Goal: Task Accomplishment & Management: Use online tool/utility

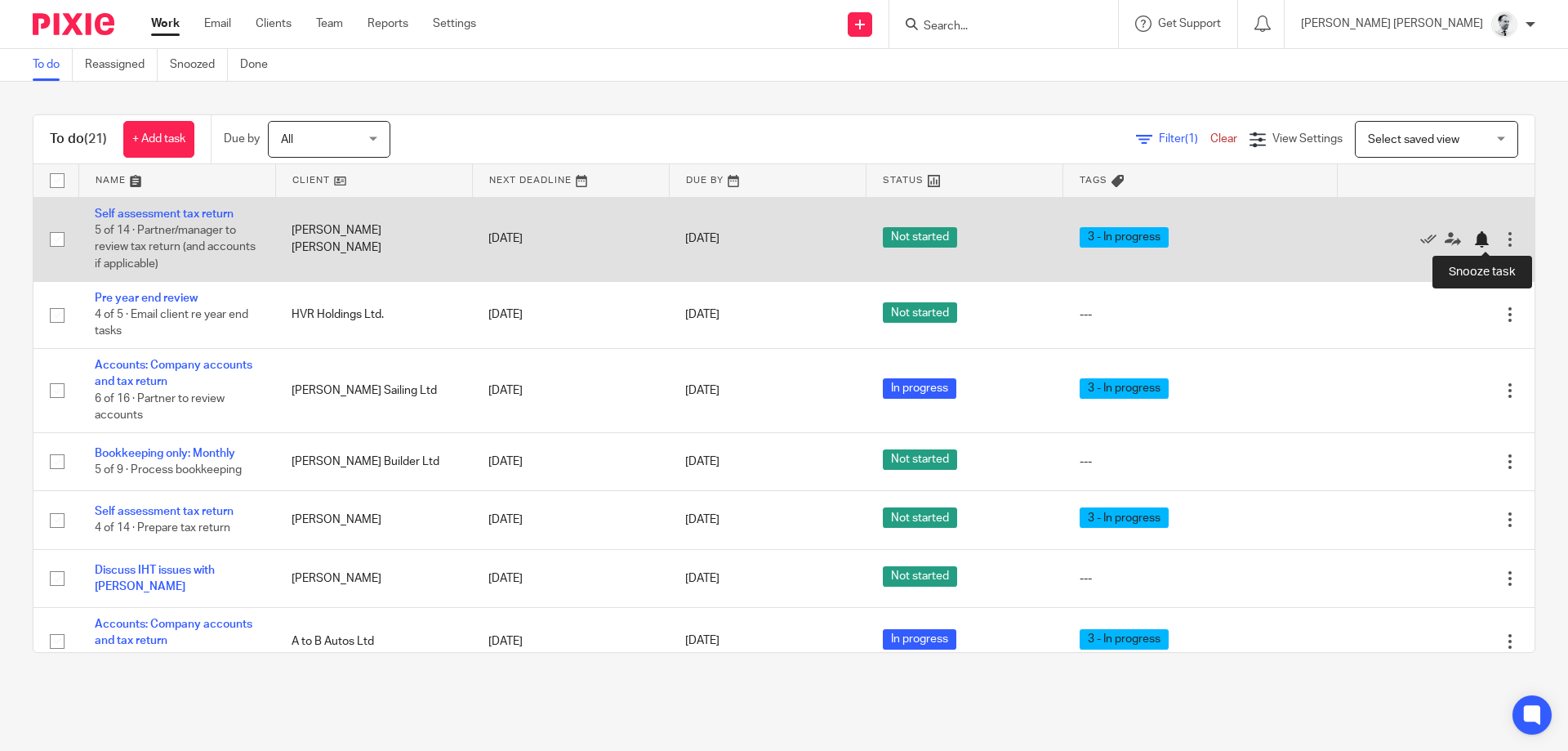
click at [1478, 234] on div at bounding box center [1481, 239] width 17 height 17
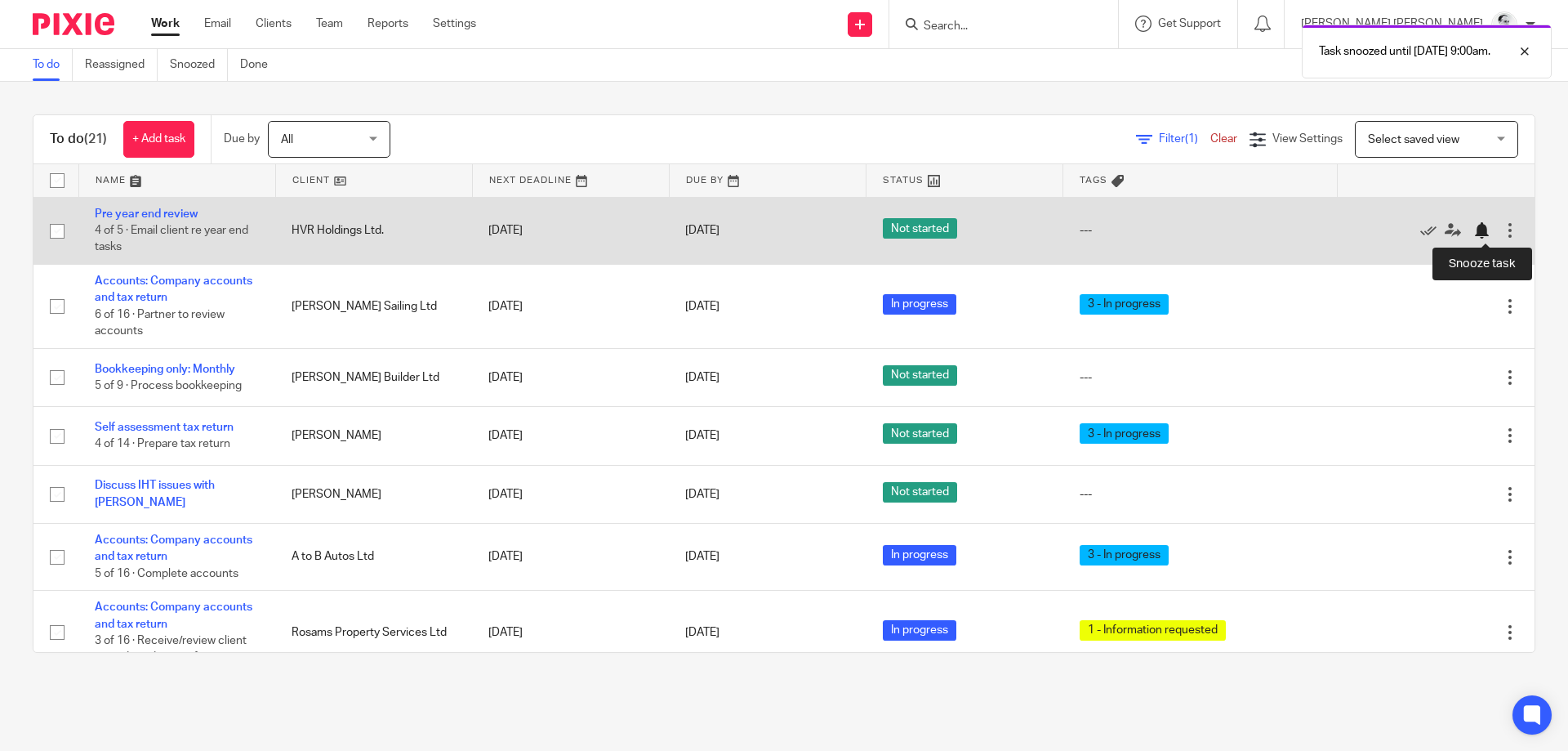
click at [1478, 236] on div at bounding box center [1481, 230] width 17 height 17
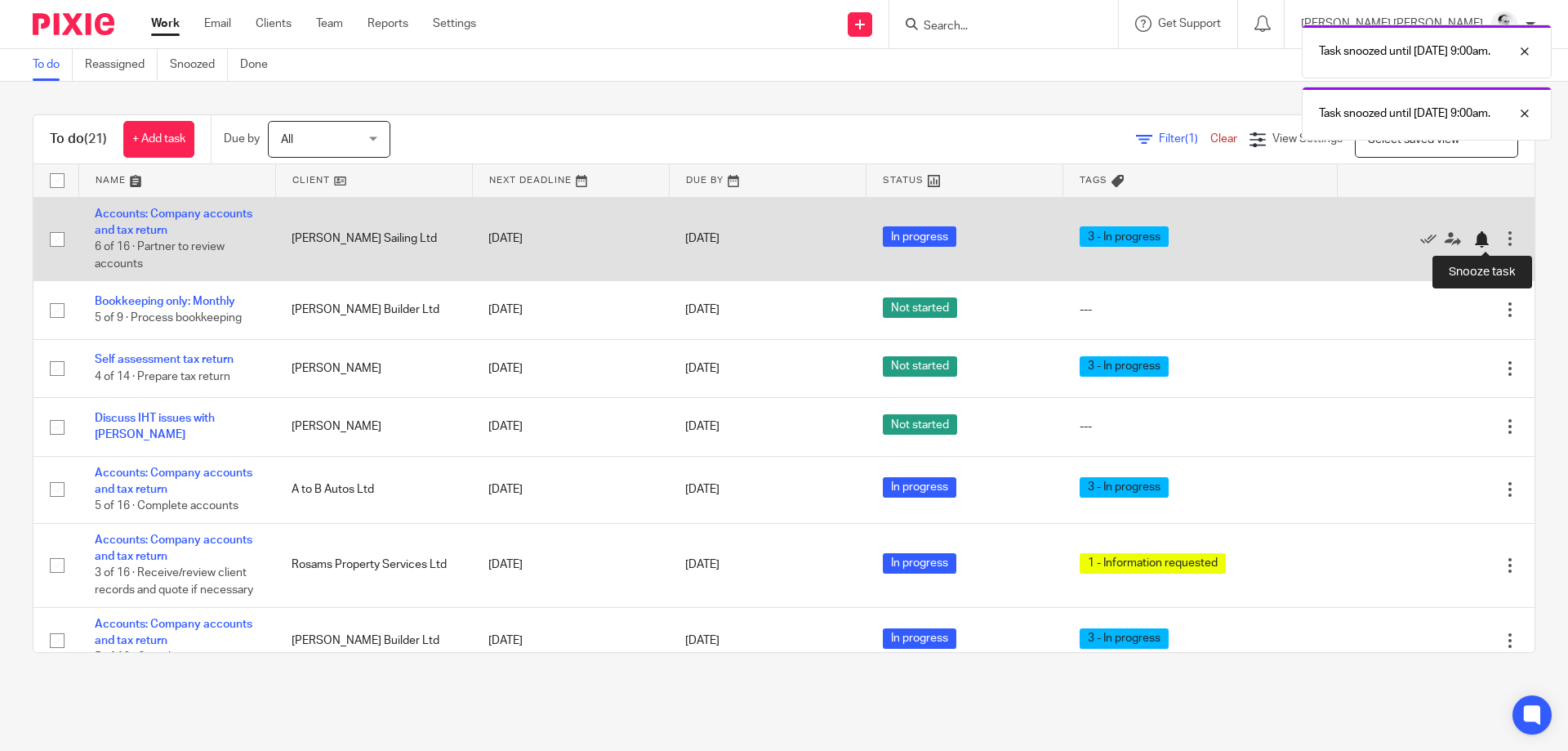
click at [1479, 238] on div at bounding box center [1481, 239] width 17 height 17
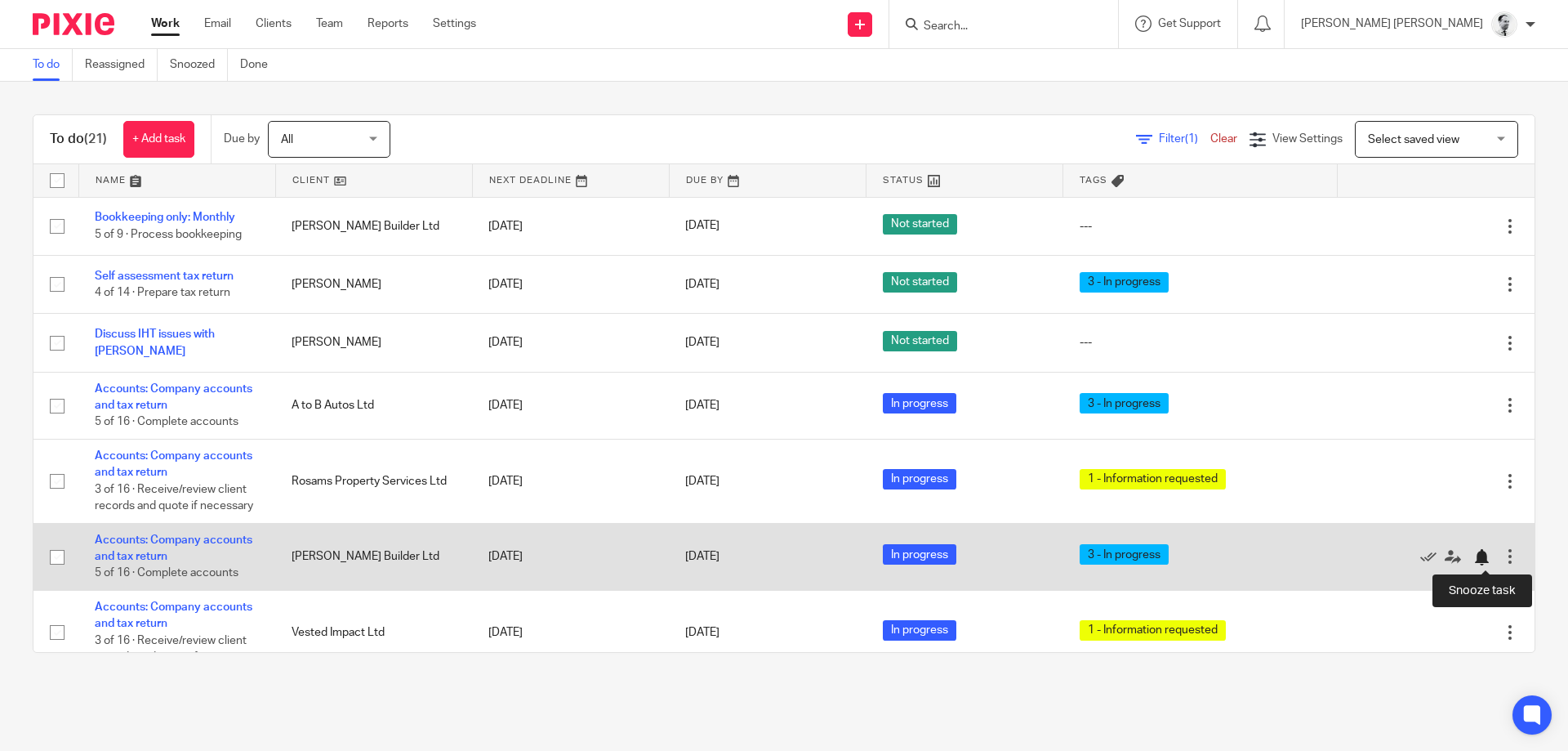
click at [1485, 563] on div at bounding box center [1481, 557] width 17 height 17
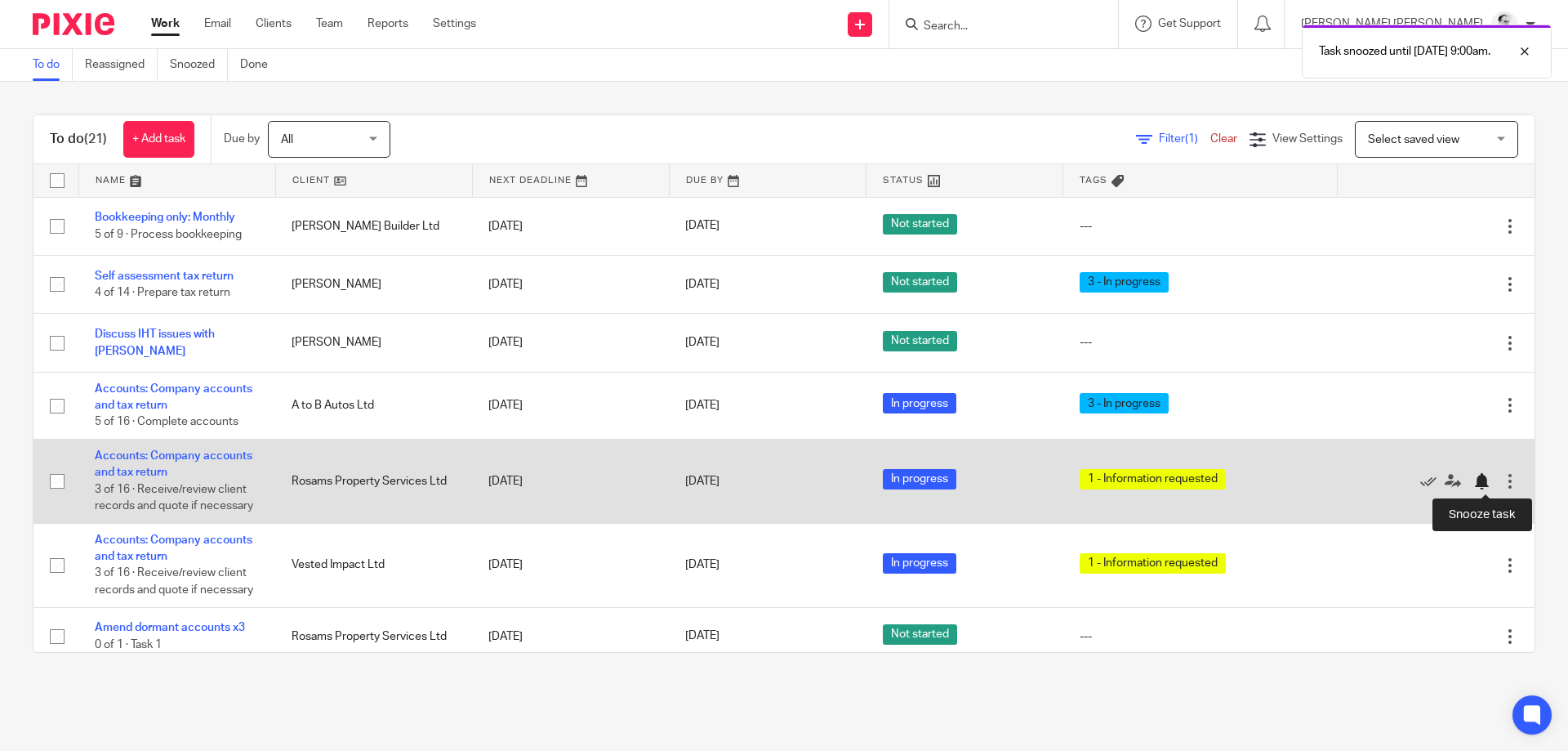
click at [1487, 483] on div at bounding box center [1481, 481] width 17 height 17
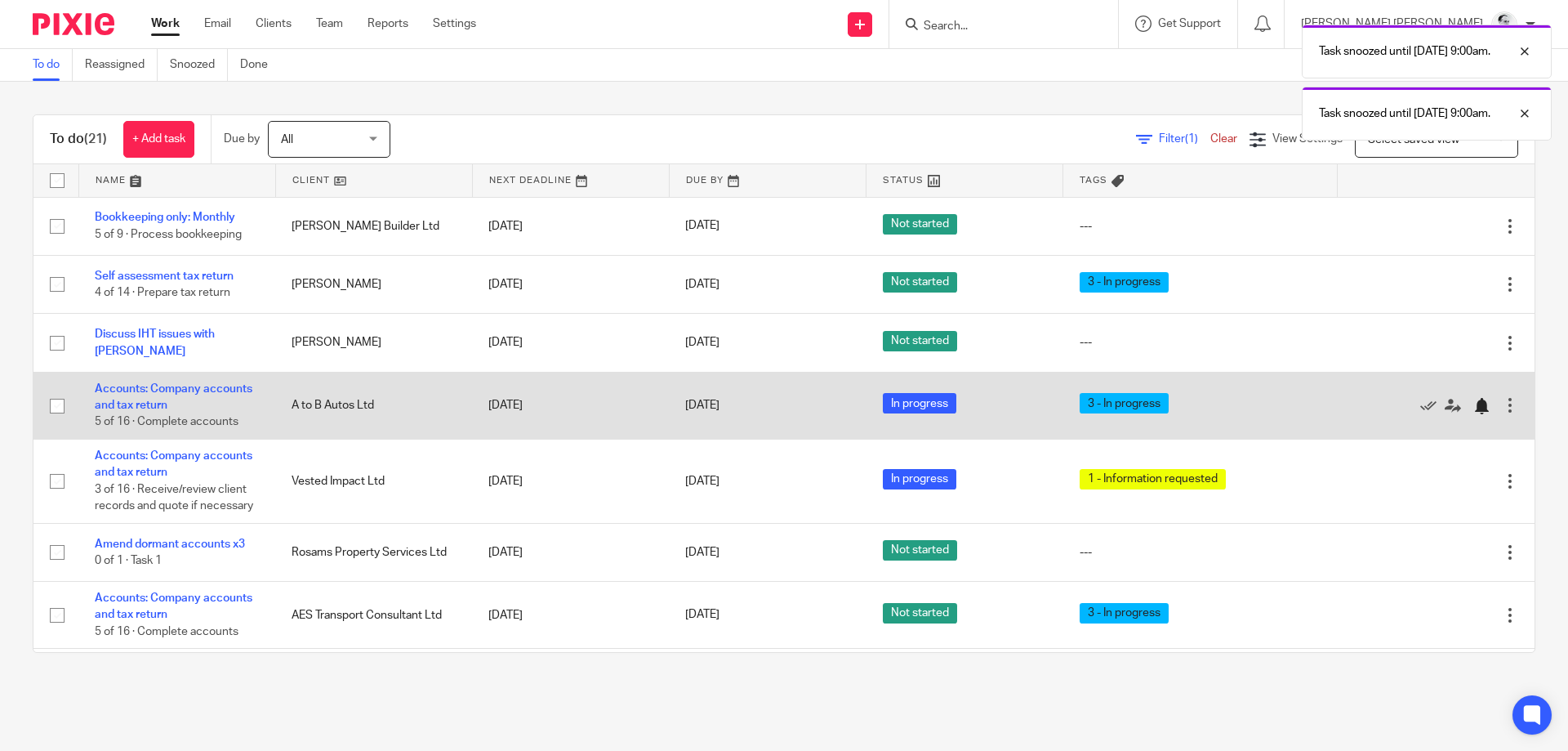
click at [1480, 405] on div at bounding box center [1481, 405] width 17 height 17
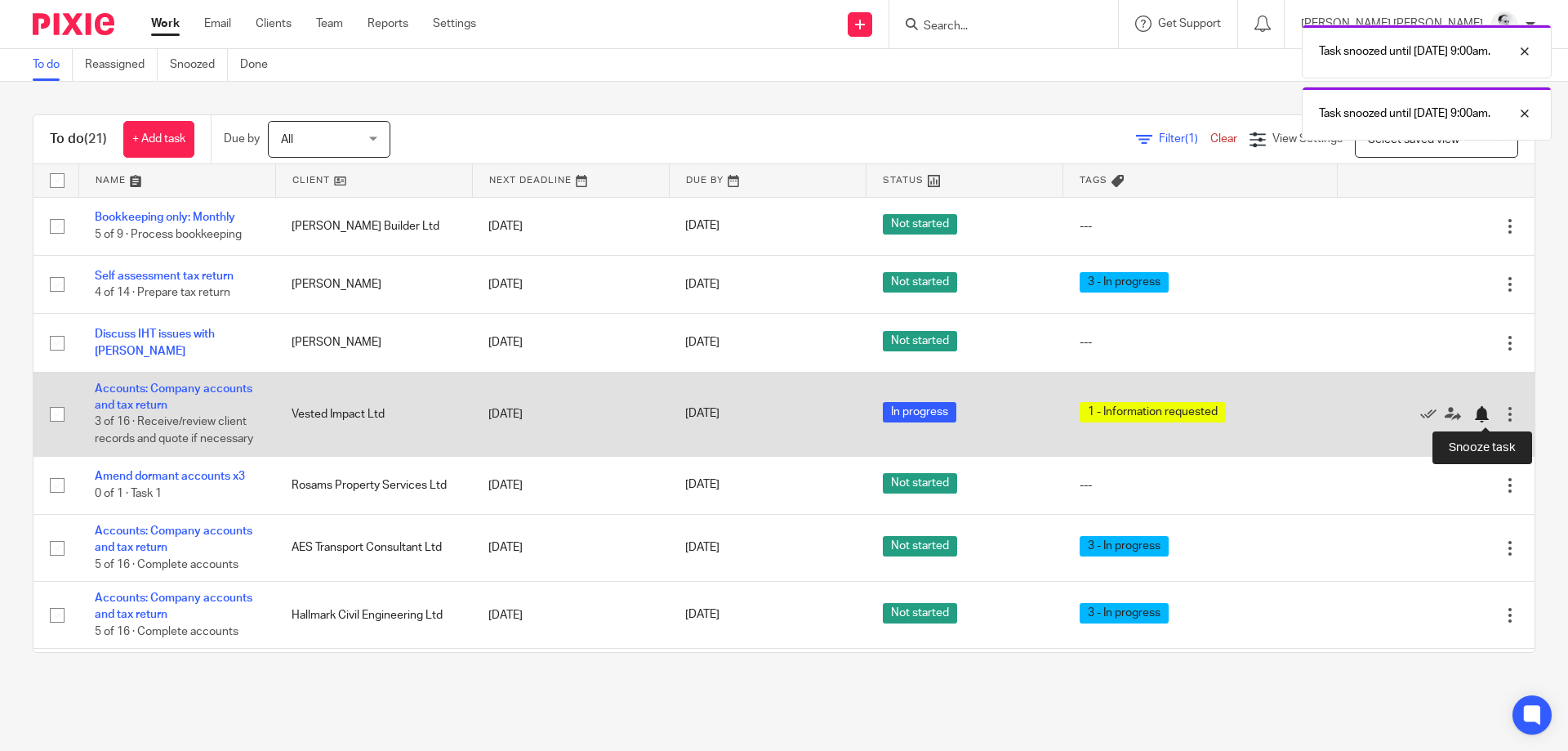
click at [1489, 418] on div at bounding box center [1481, 414] width 17 height 17
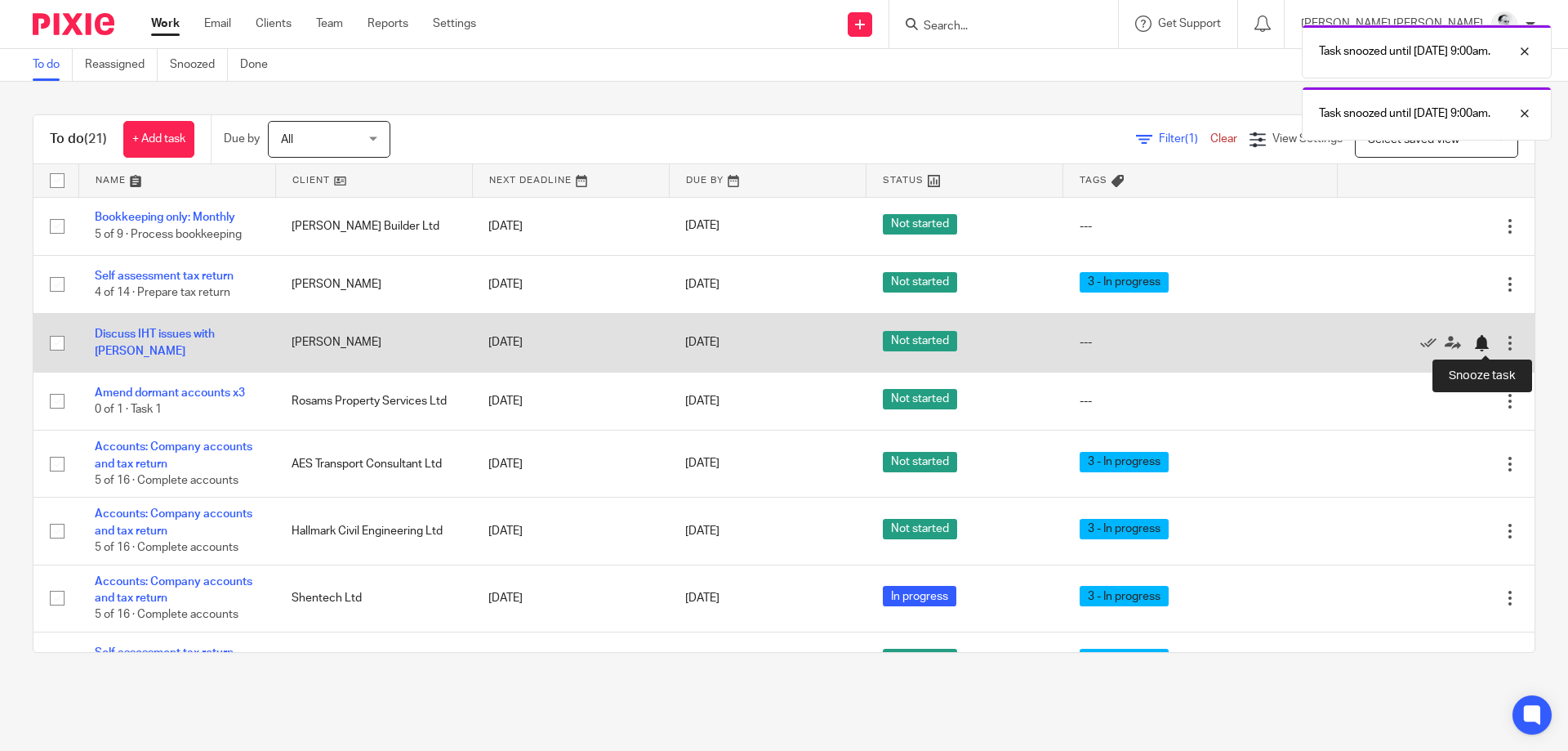
click at [1488, 335] on div at bounding box center [1485, 342] width 25 height 17
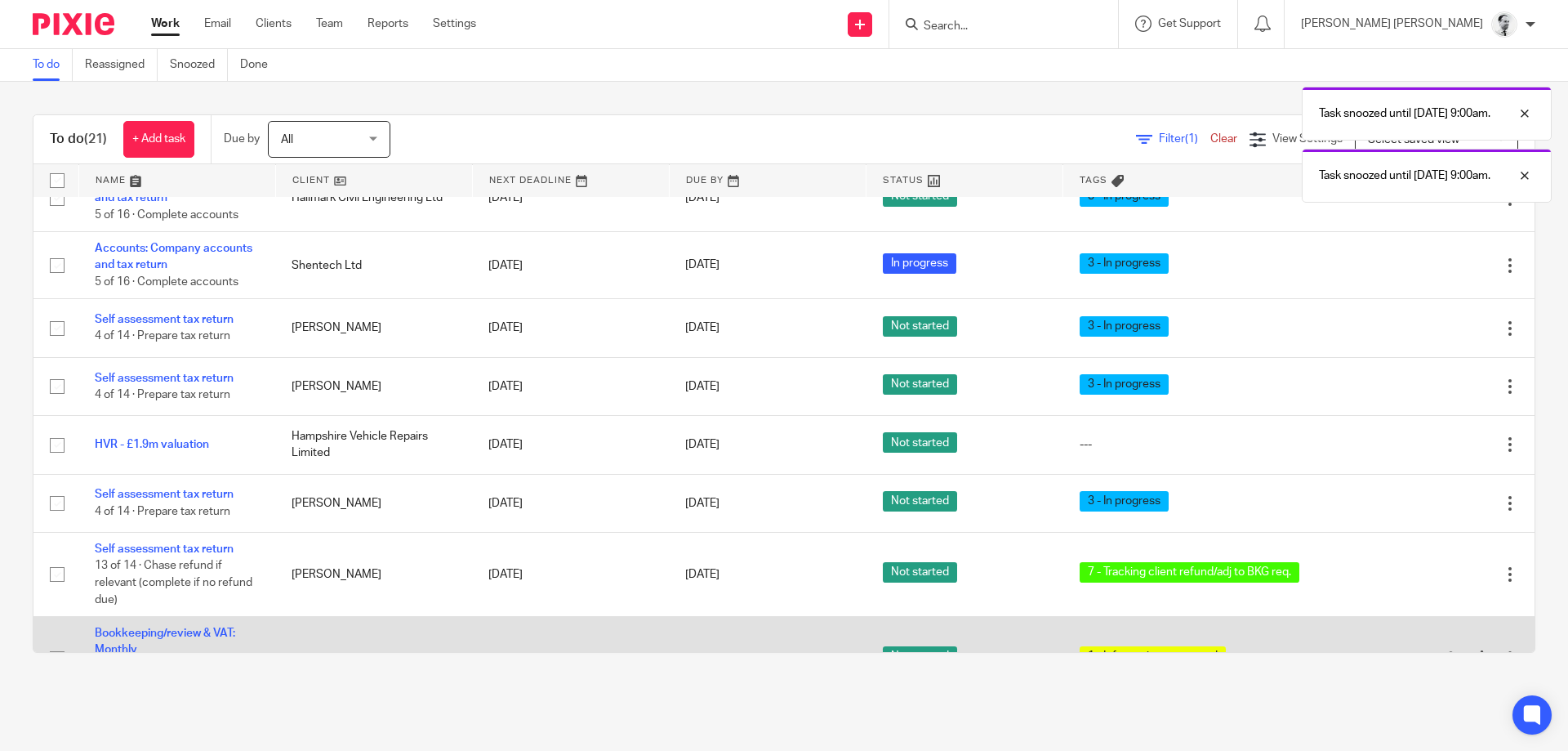
scroll to position [392, 0]
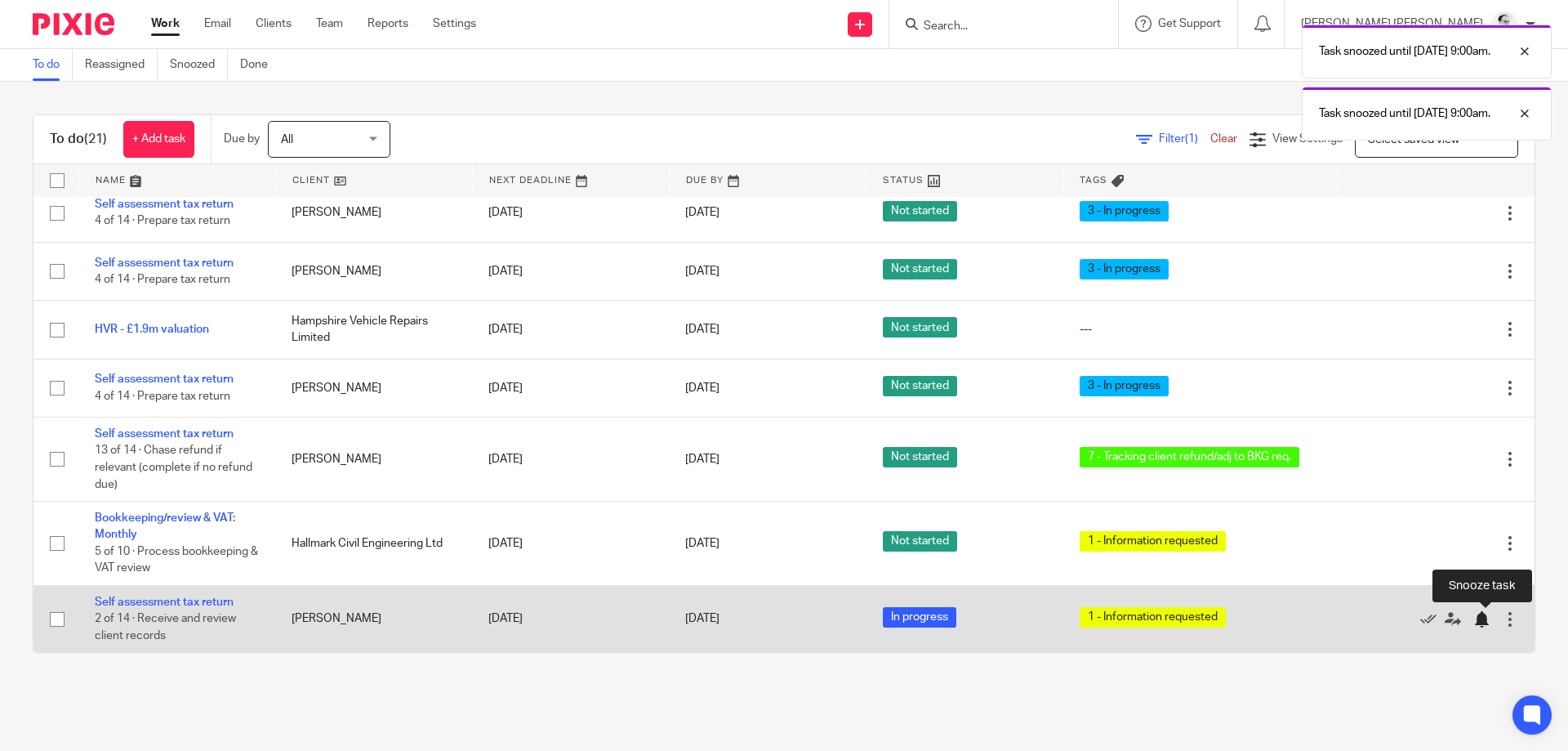
click at [1486, 621] on div at bounding box center [1481, 618] width 17 height 17
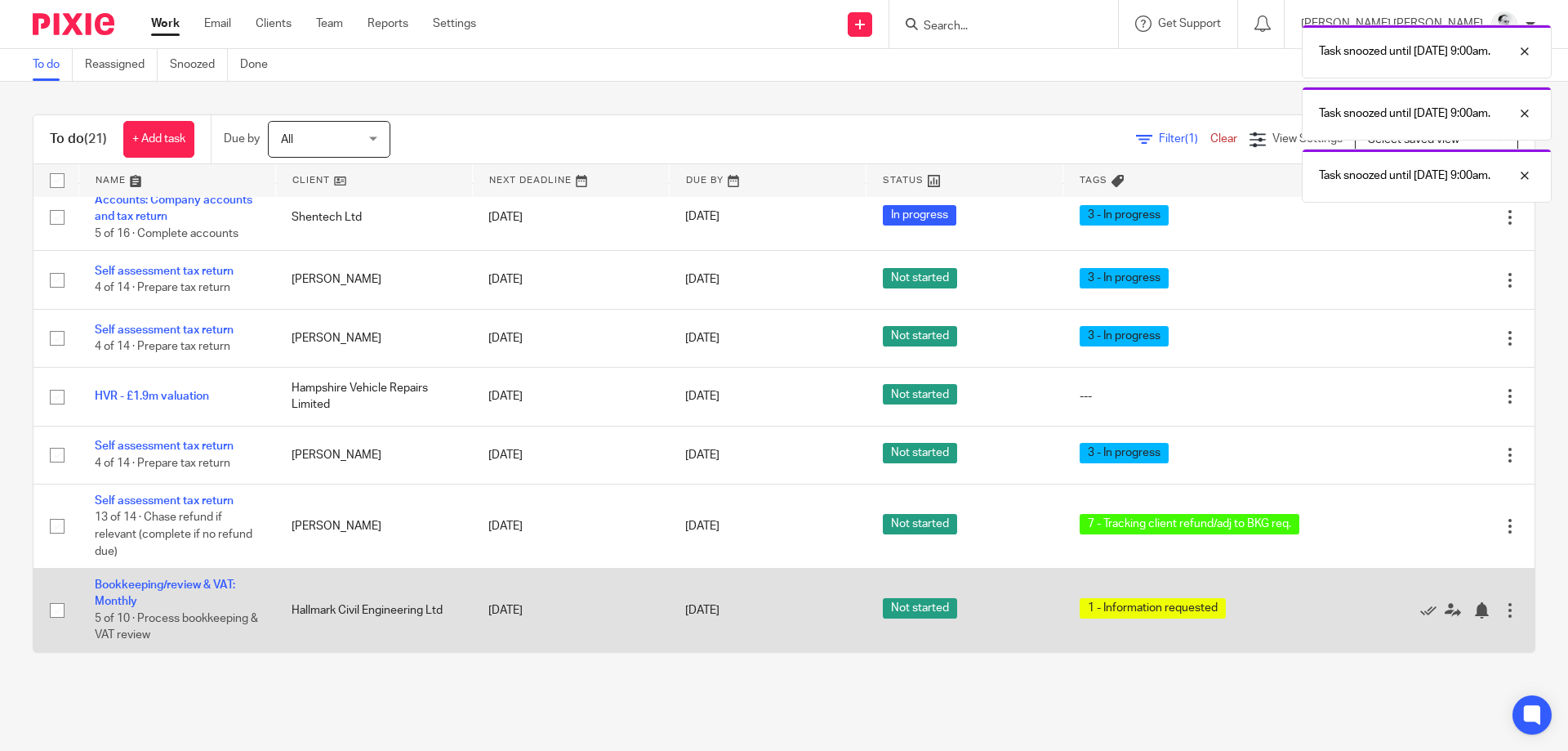
scroll to position [325, 0]
click at [1488, 609] on div at bounding box center [1481, 610] width 17 height 17
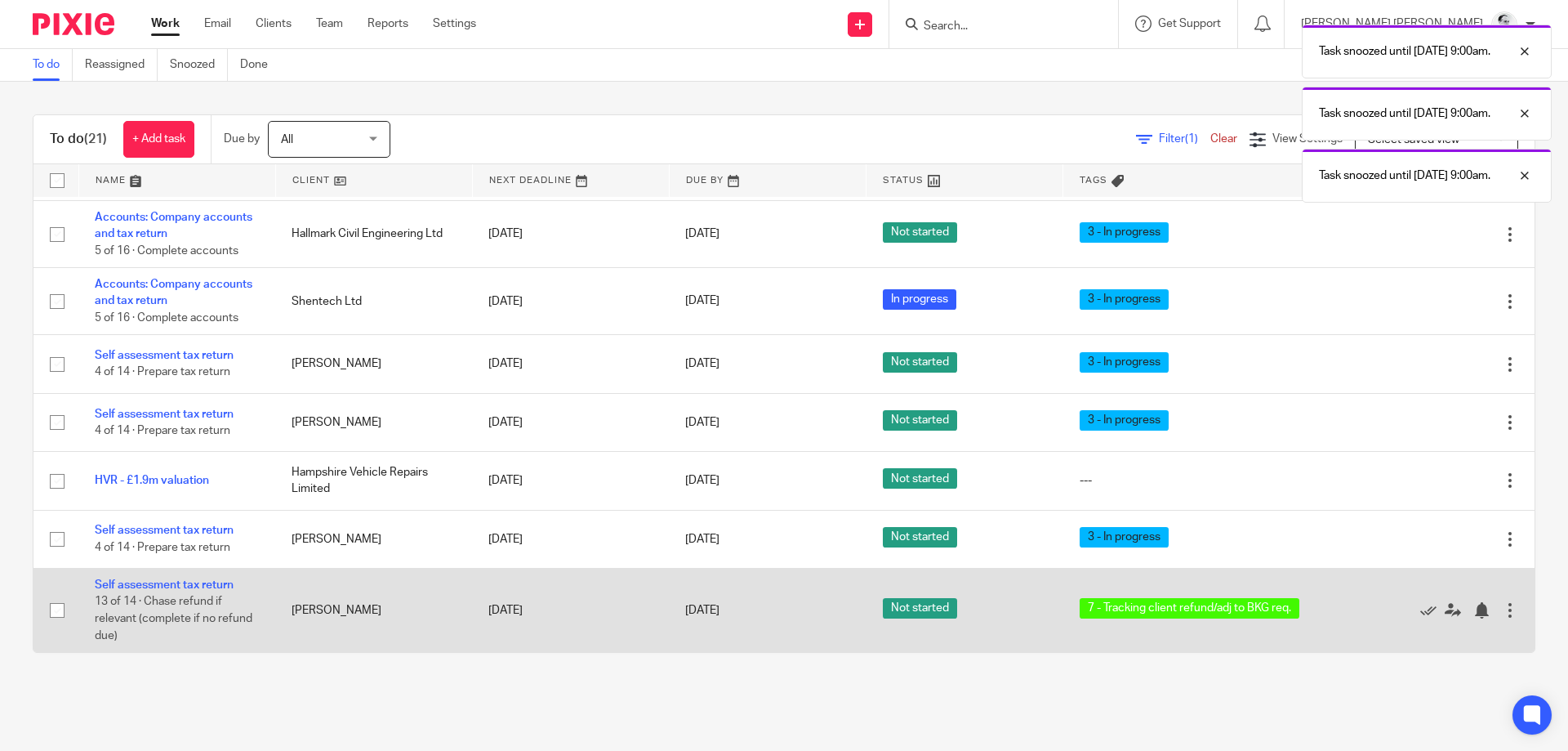
scroll to position [241, 0]
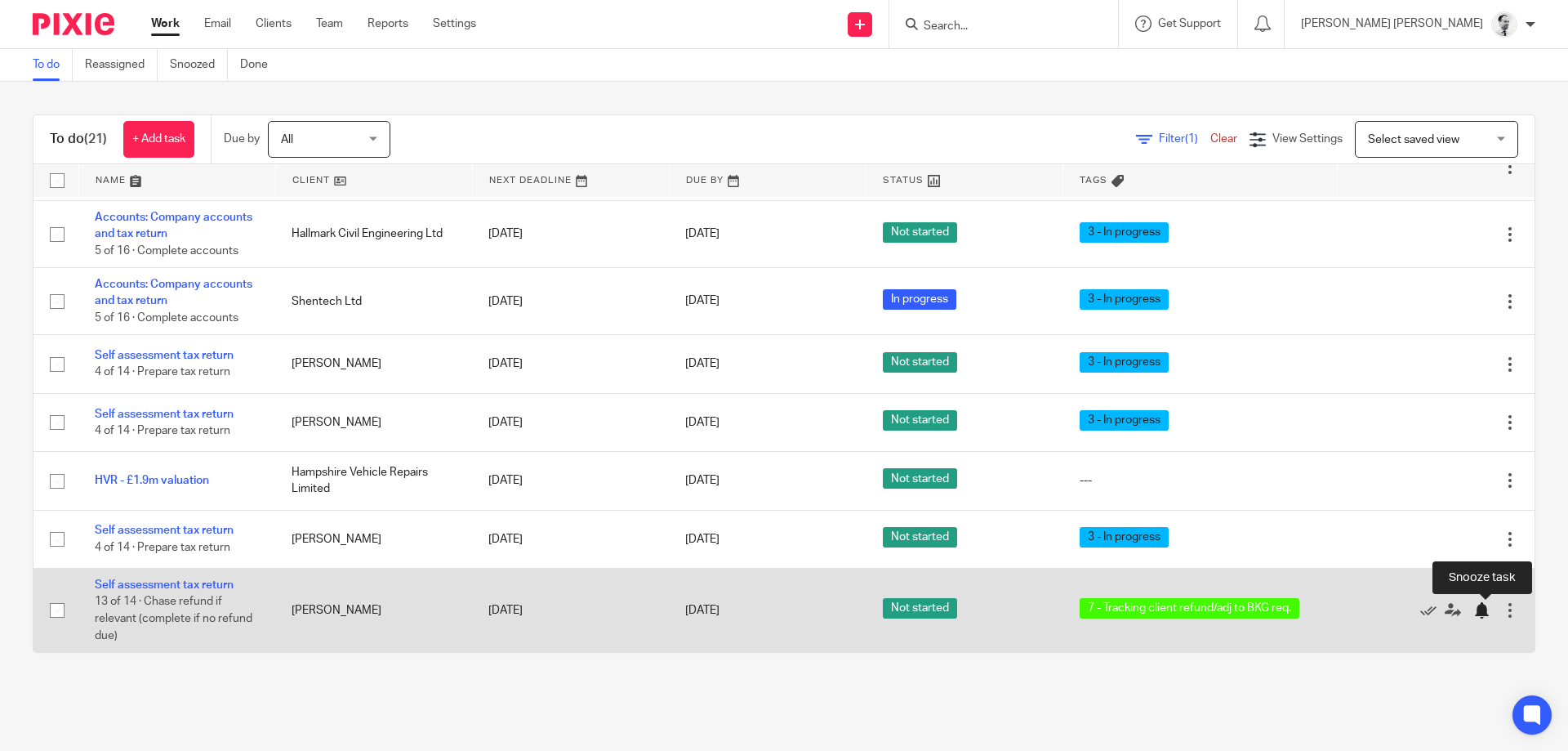
click at [1481, 613] on div at bounding box center [1481, 610] width 17 height 17
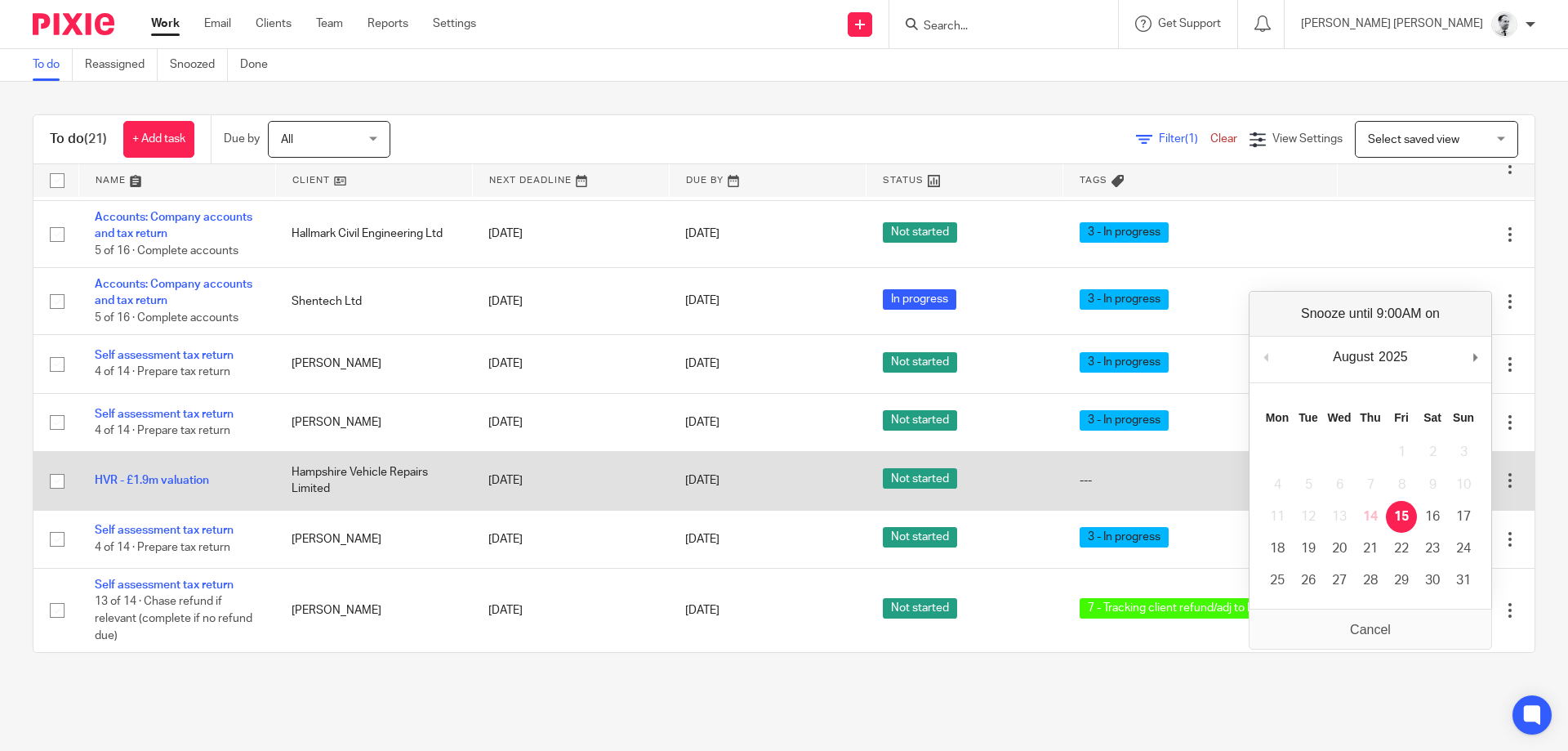
scroll to position [156, 0]
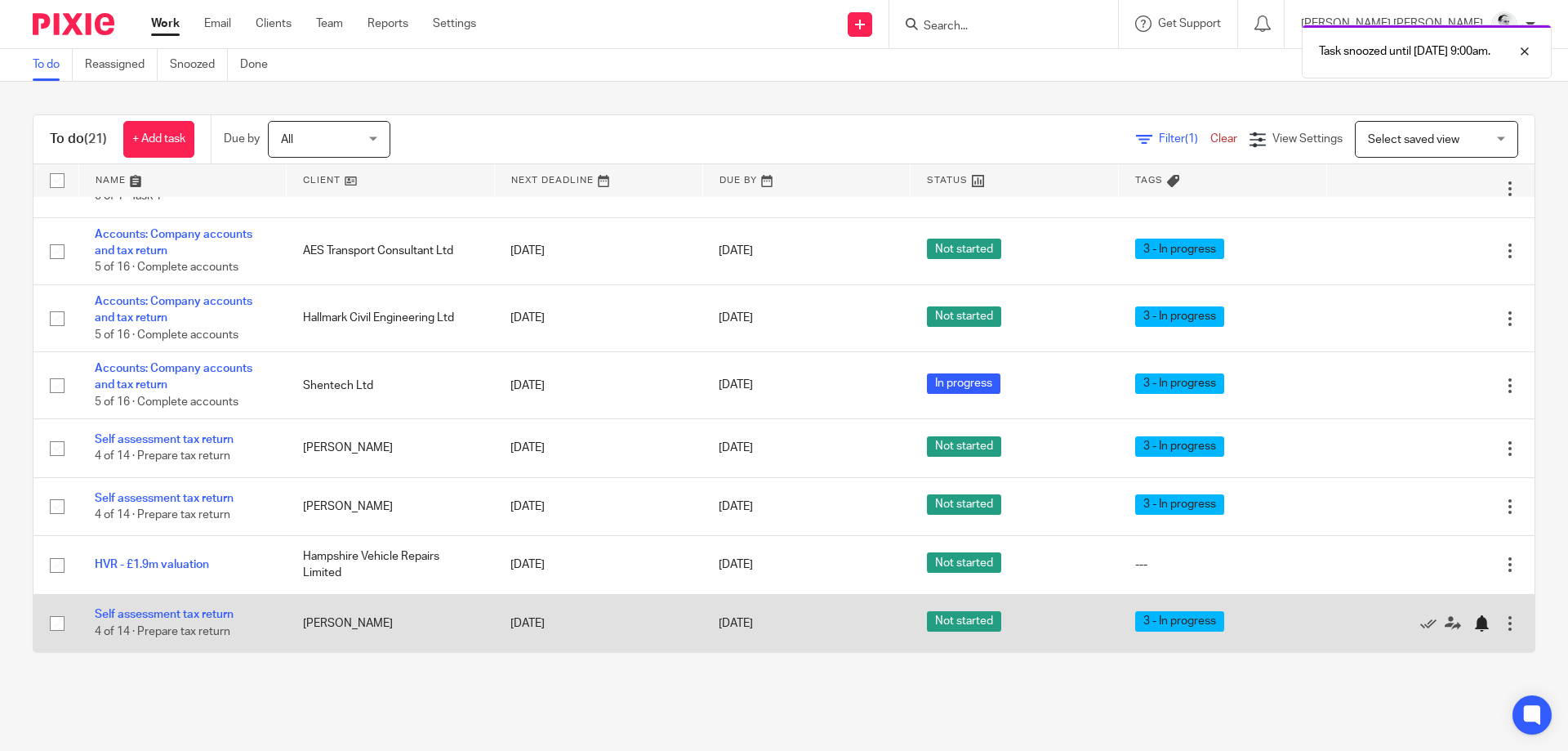
click at [1475, 614] on div "Edit task Delete" at bounding box center [1430, 623] width 176 height 41
click at [1481, 624] on div at bounding box center [1481, 623] width 17 height 17
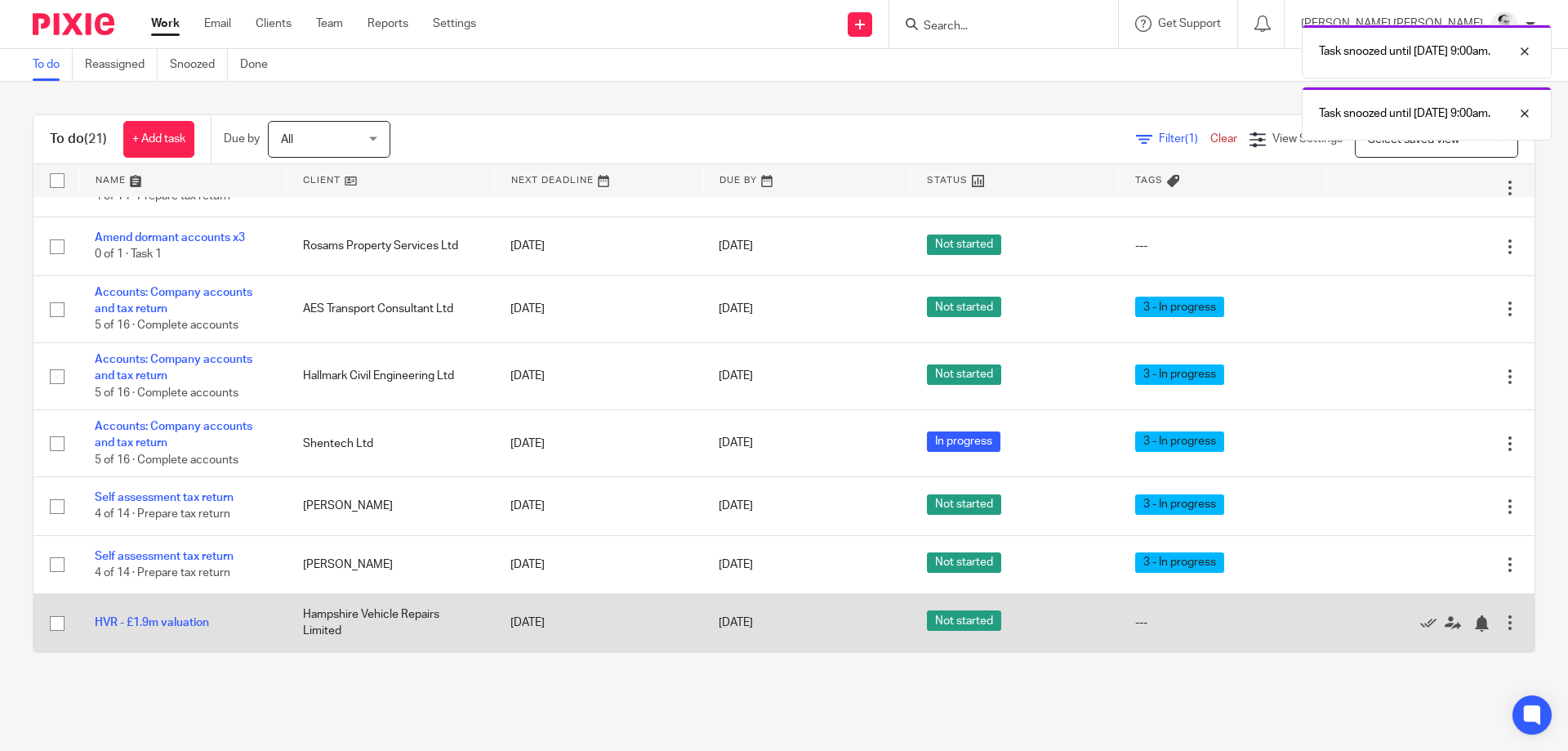
scroll to position [97, 0]
click at [1490, 627] on div at bounding box center [1485, 622] width 25 height 17
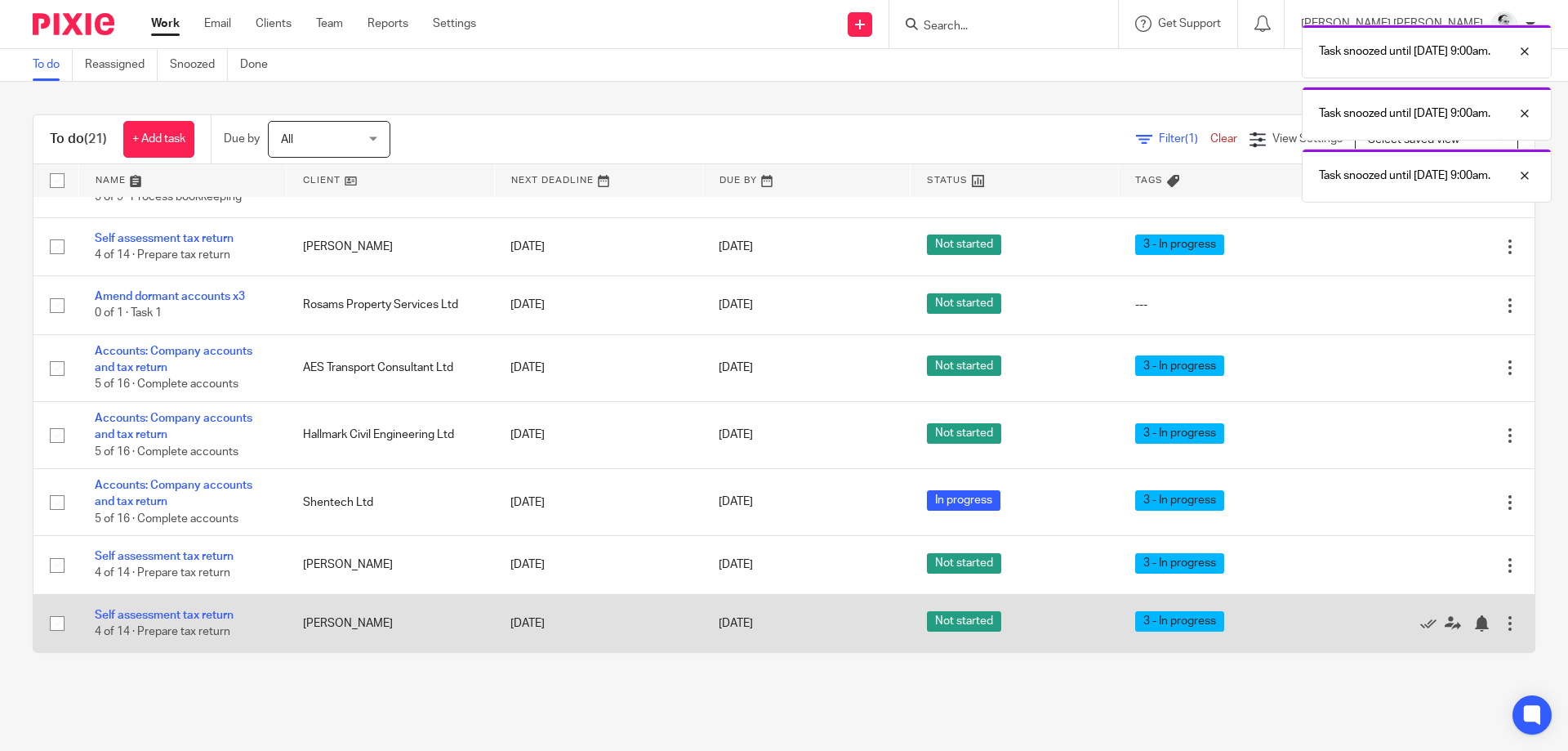
scroll to position [39, 0]
click at [1489, 623] on div at bounding box center [1481, 623] width 17 height 17
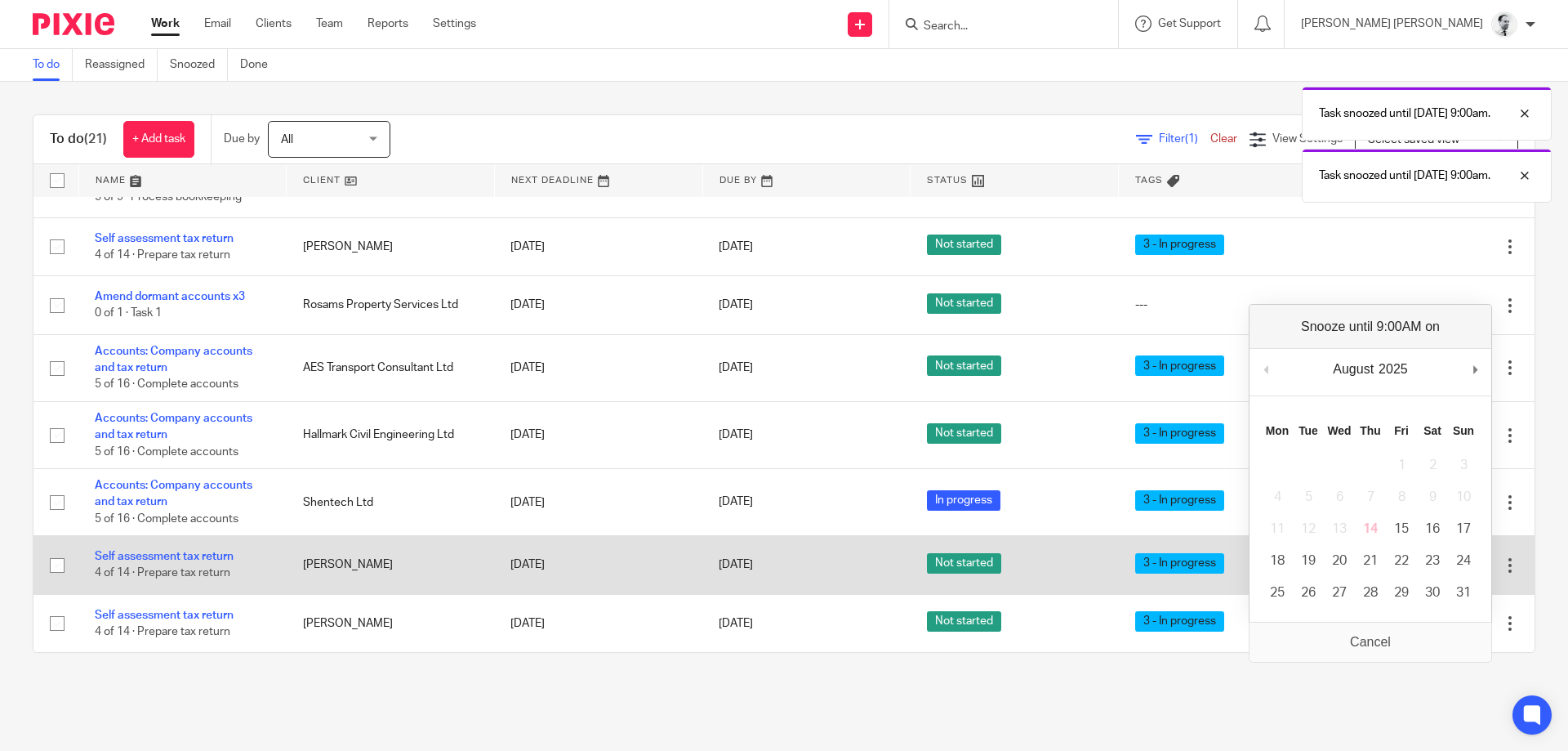
scroll to position [0, 0]
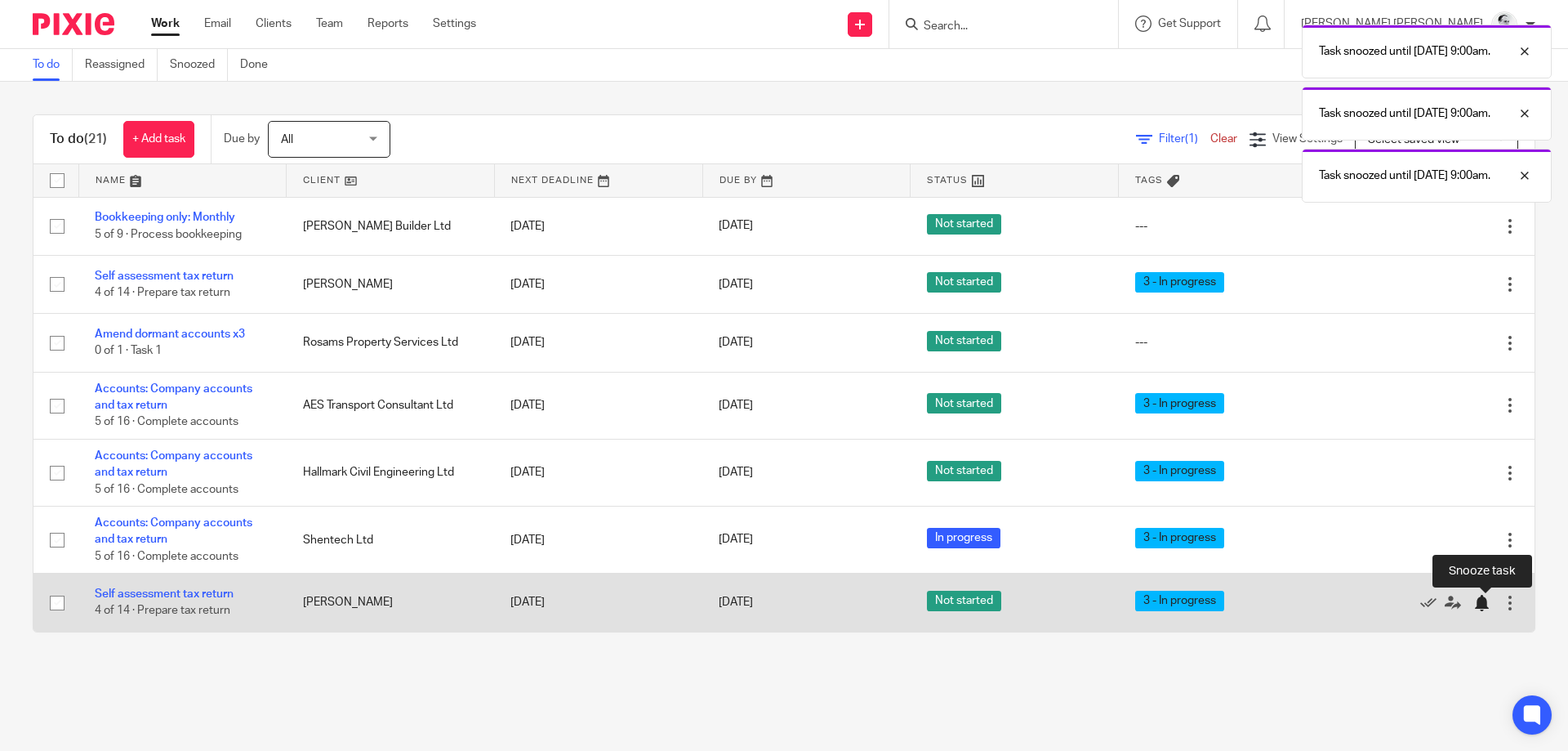
click at [1480, 603] on div at bounding box center [1481, 603] width 17 height 17
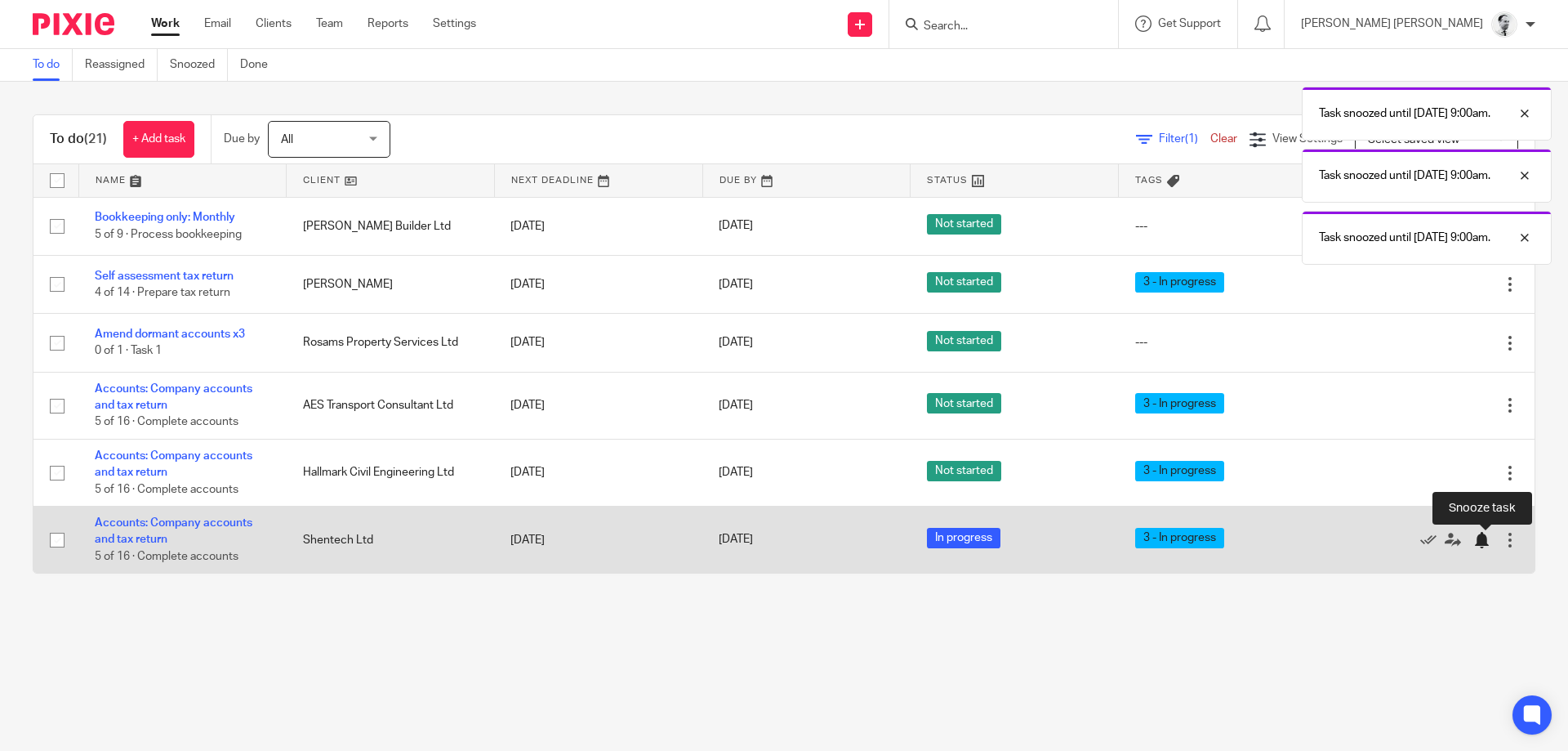
click at [1480, 543] on div at bounding box center [1481, 540] width 17 height 17
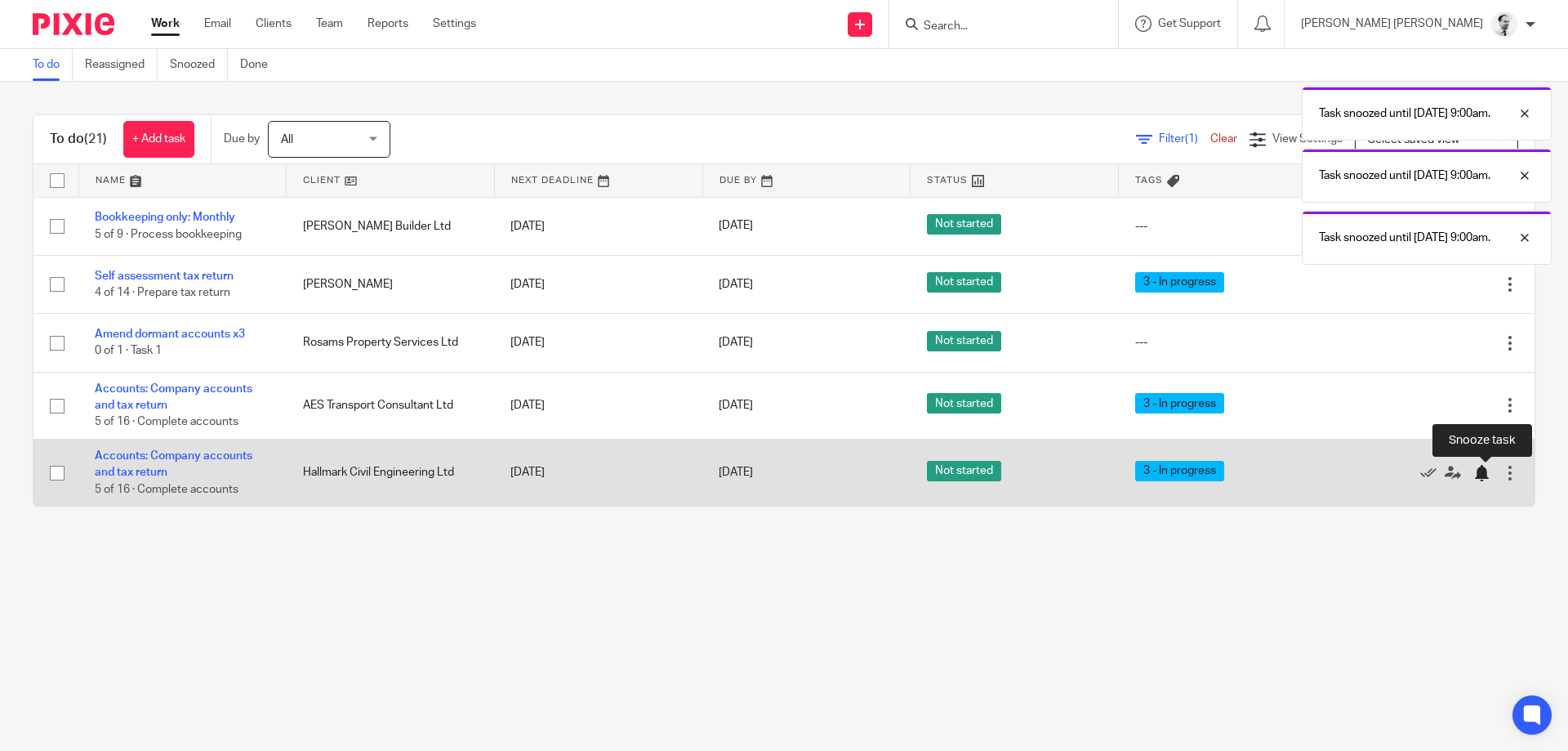
click at [1480, 475] on div at bounding box center [1481, 472] width 17 height 17
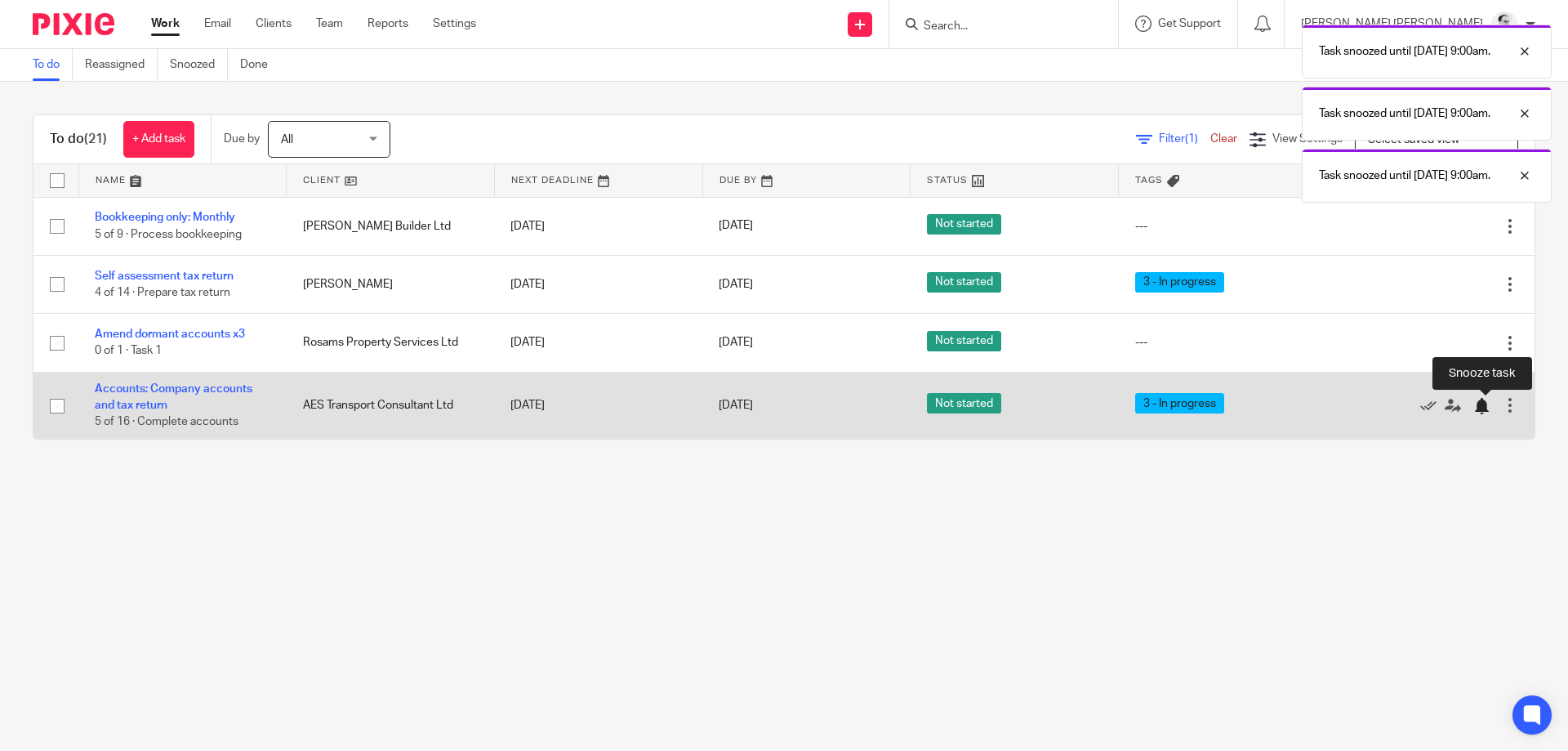
click at [1478, 406] on div at bounding box center [1481, 405] width 17 height 17
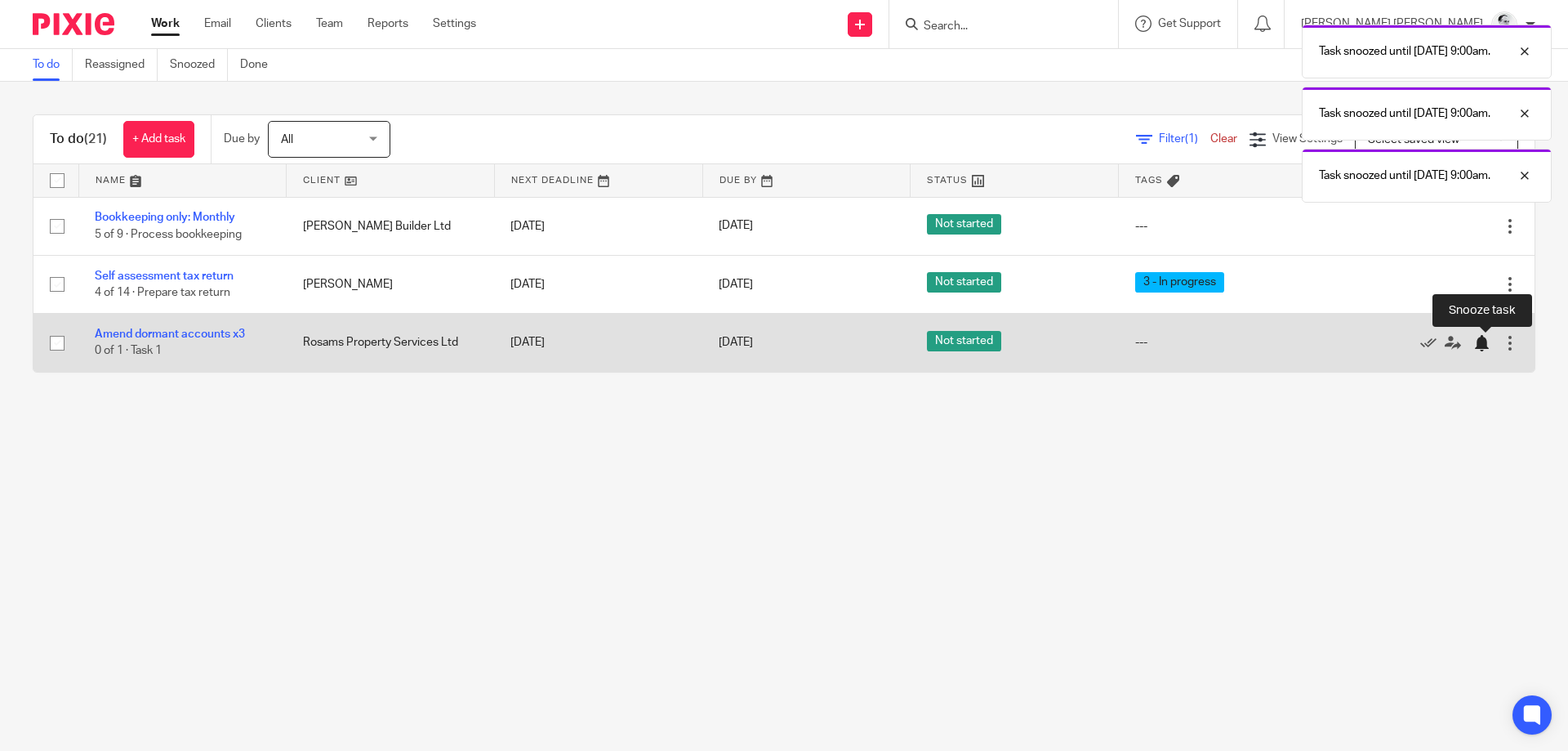
click at [1486, 341] on div at bounding box center [1481, 343] width 17 height 17
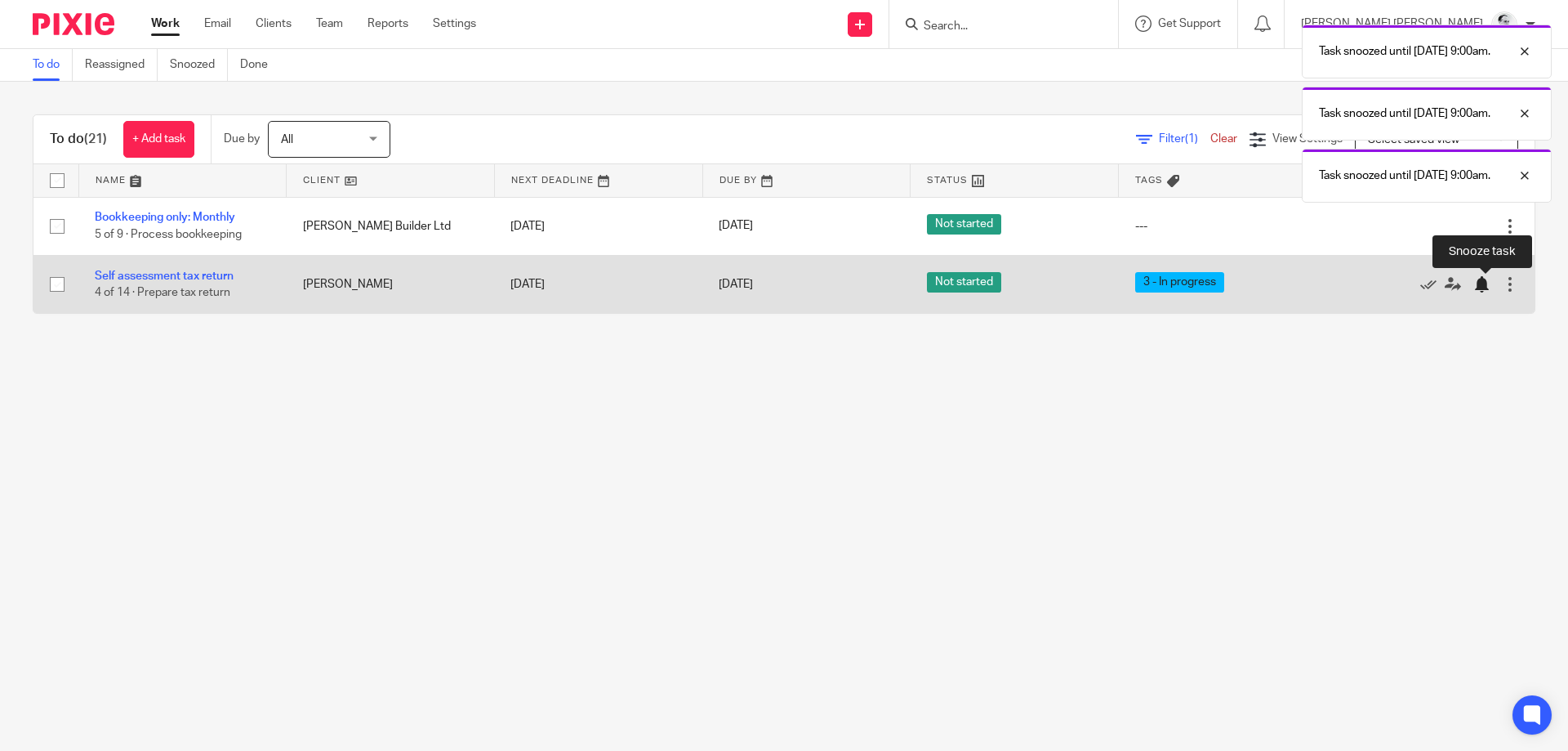
click at [1481, 293] on div at bounding box center [1481, 284] width 17 height 17
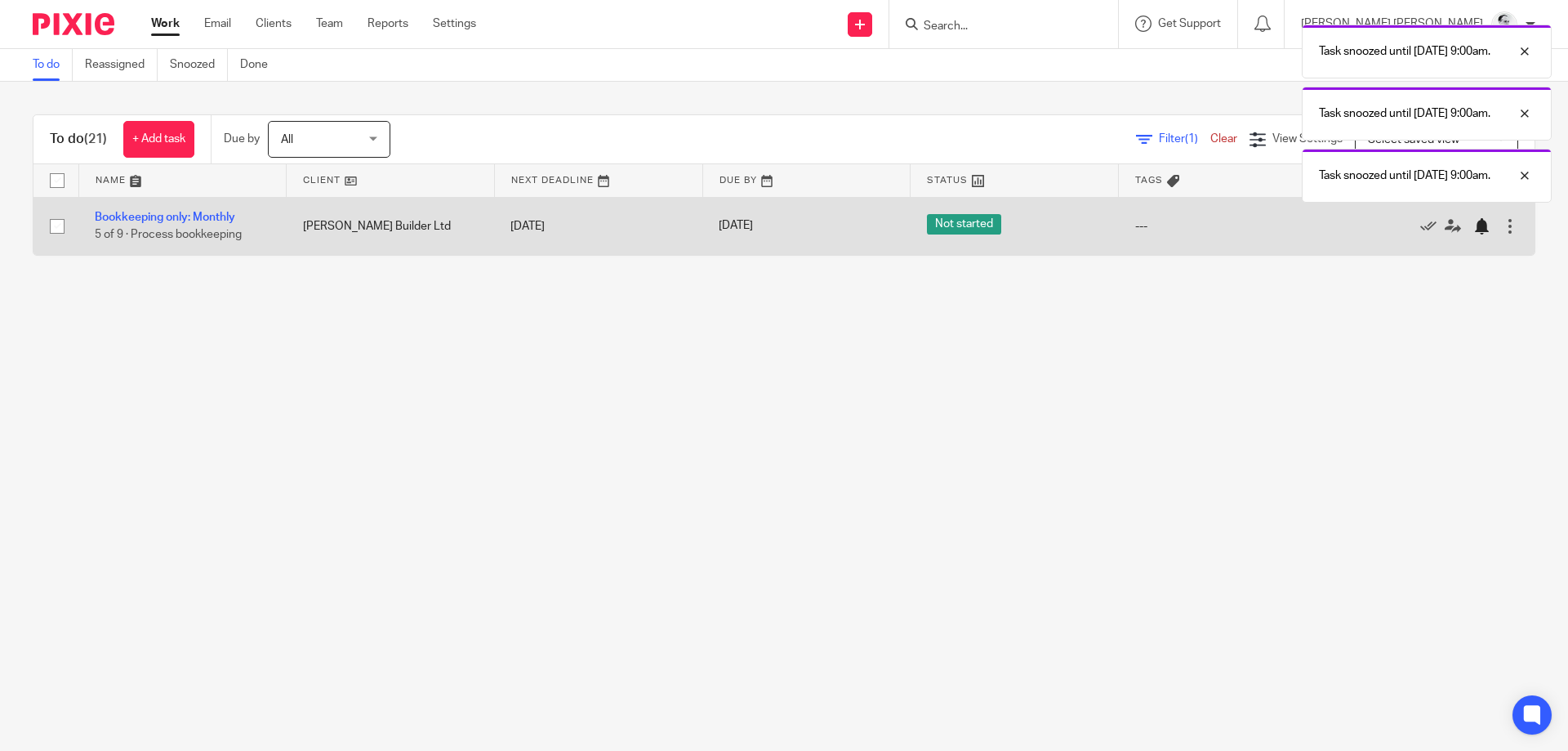
click at [1484, 229] on div at bounding box center [1481, 226] width 17 height 17
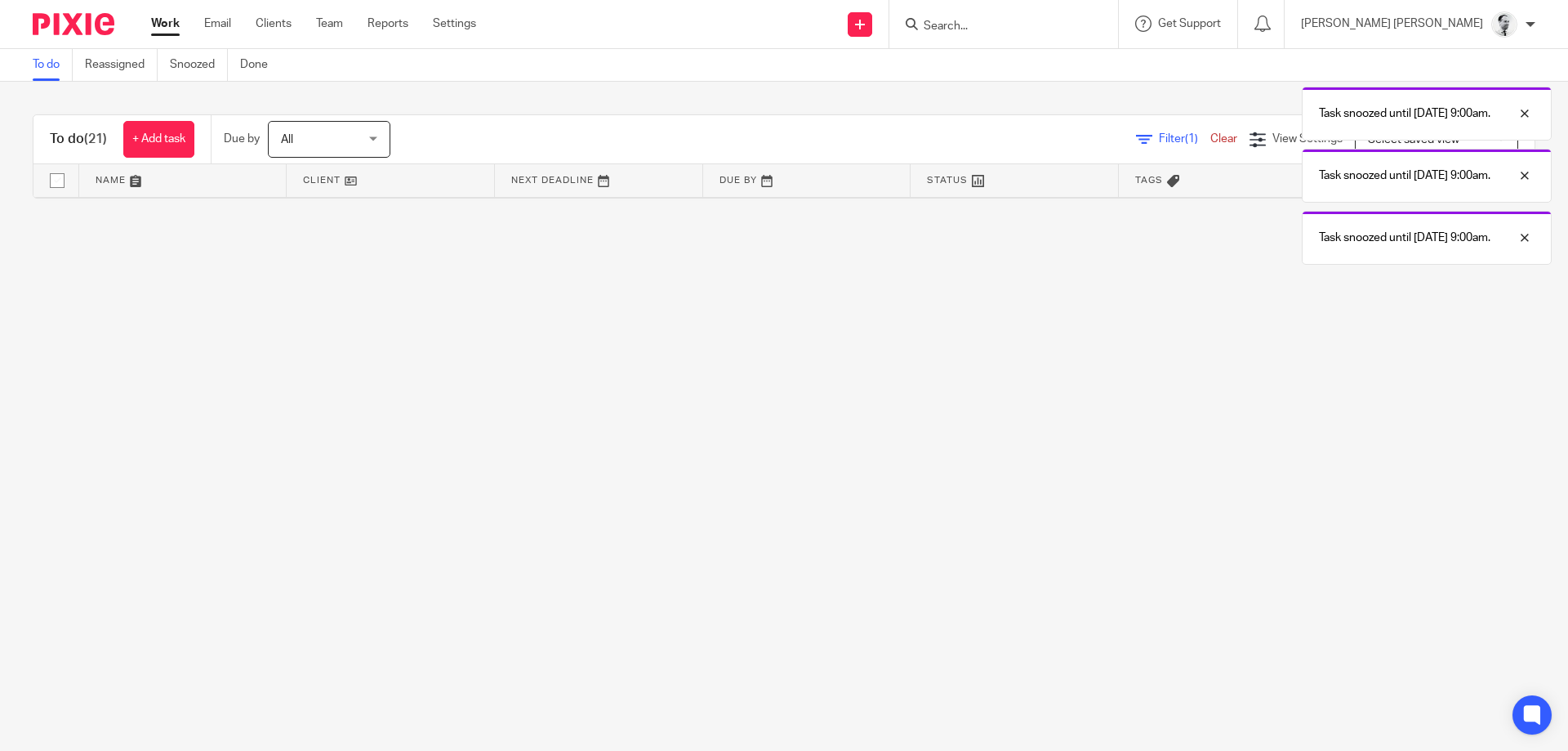
click at [157, 22] on link "Work" at bounding box center [165, 24] width 28 height 17
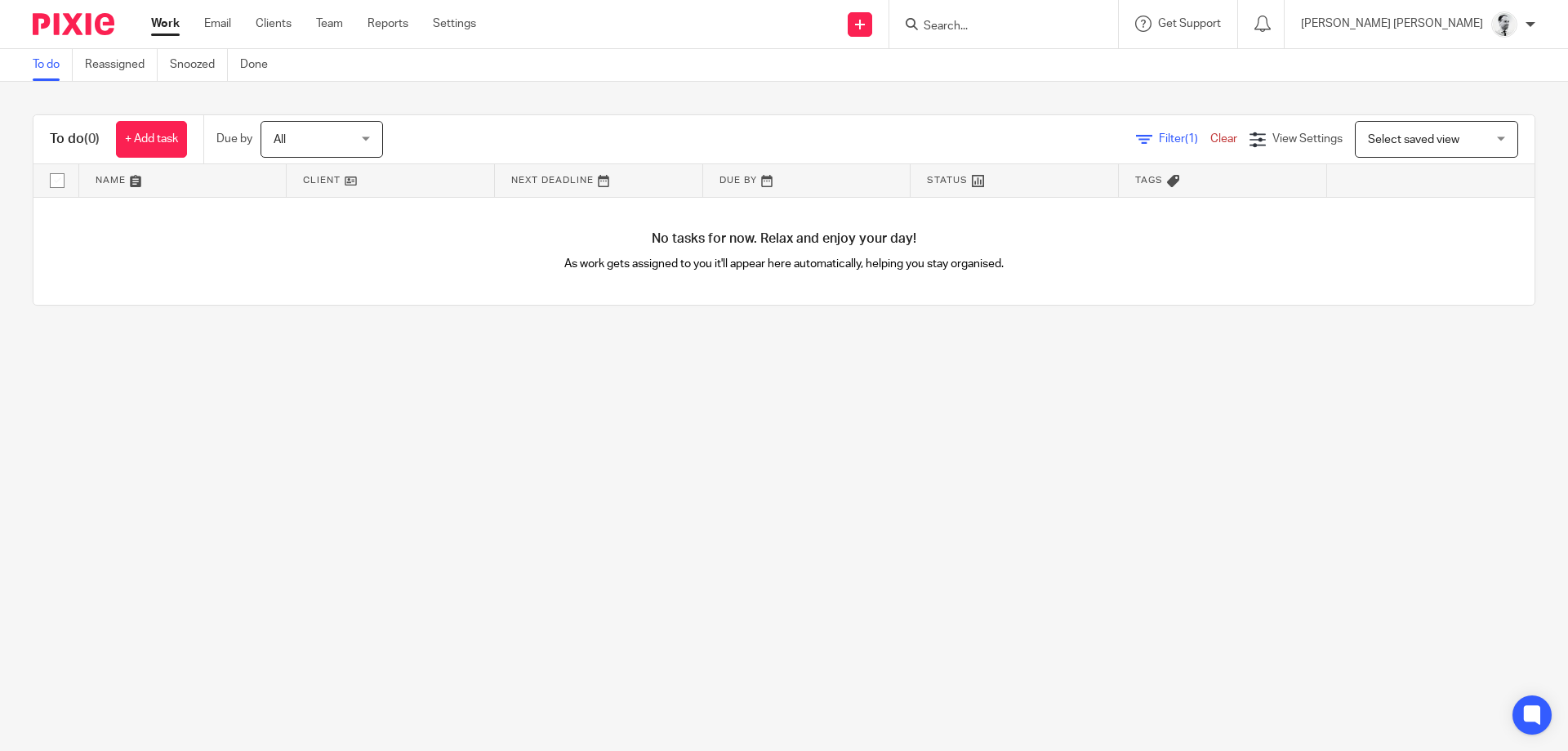
click at [1069, 20] on input "Search" at bounding box center [995, 27] width 147 height 15
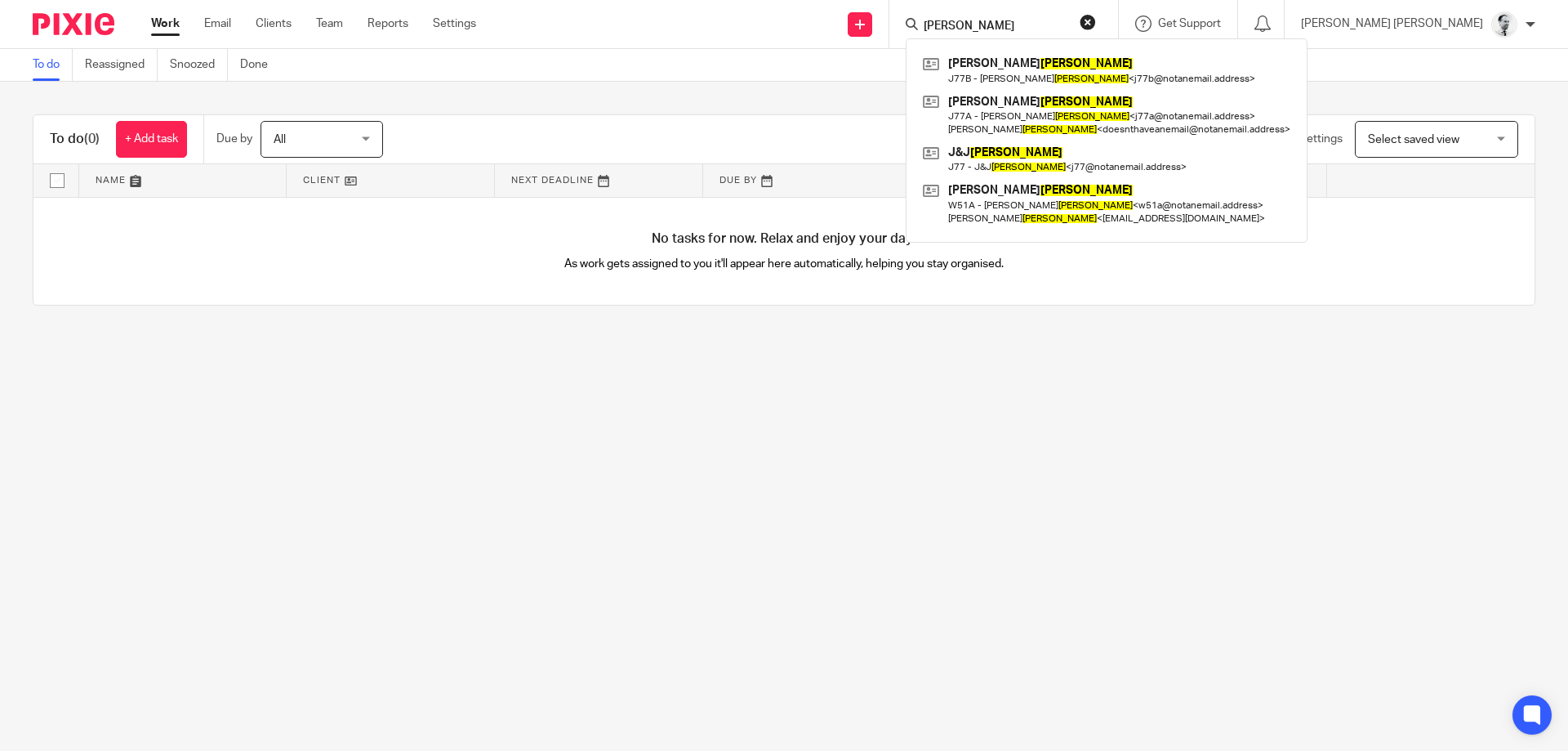
drag, startPoint x: 1056, startPoint y: 27, endPoint x: 863, endPoint y: 14, distance: 193.4
click at [921, 20] on input "walker" at bounding box center [995, 27] width 147 height 15
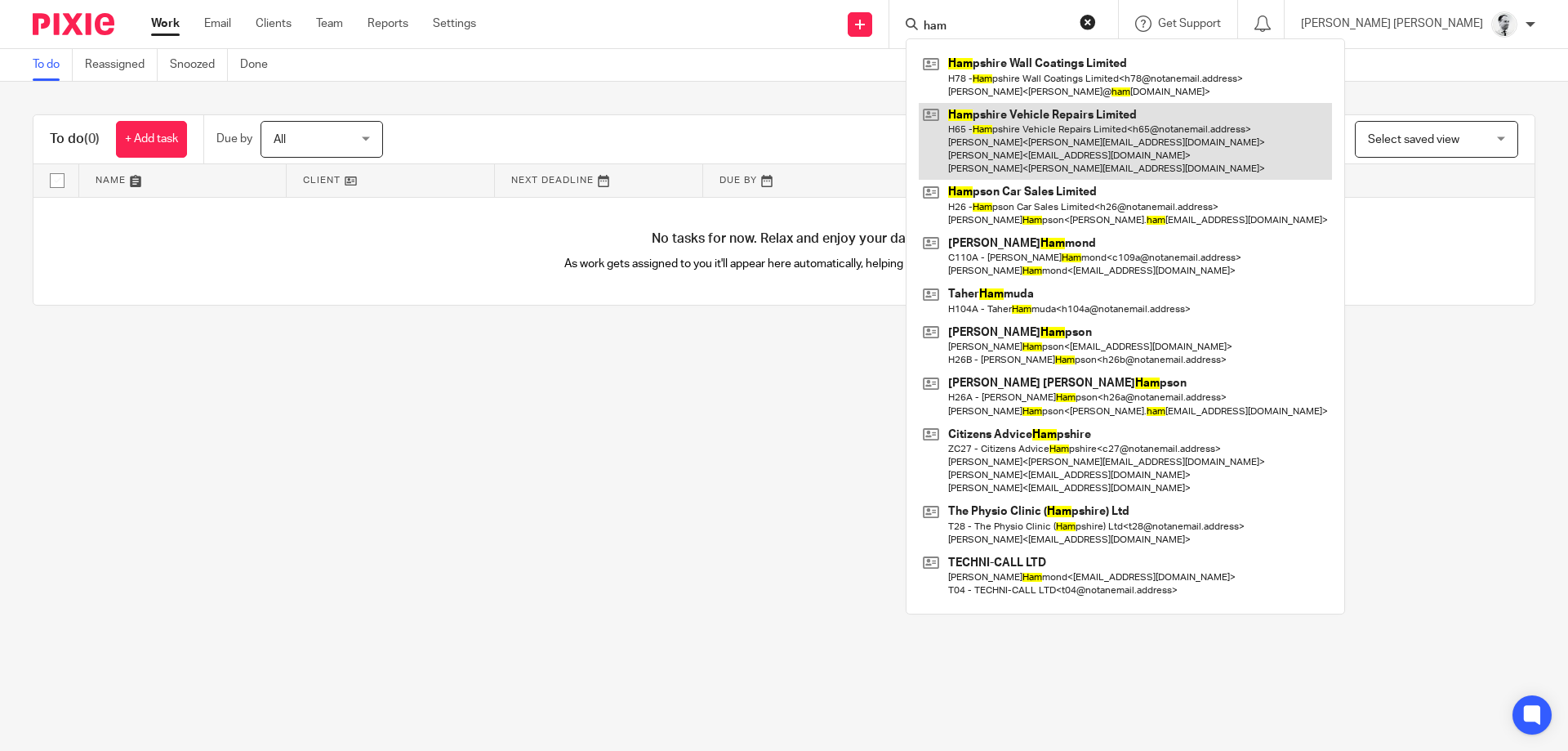
type input "ham"
click at [1096, 143] on link at bounding box center [1124, 141] width 413 height 78
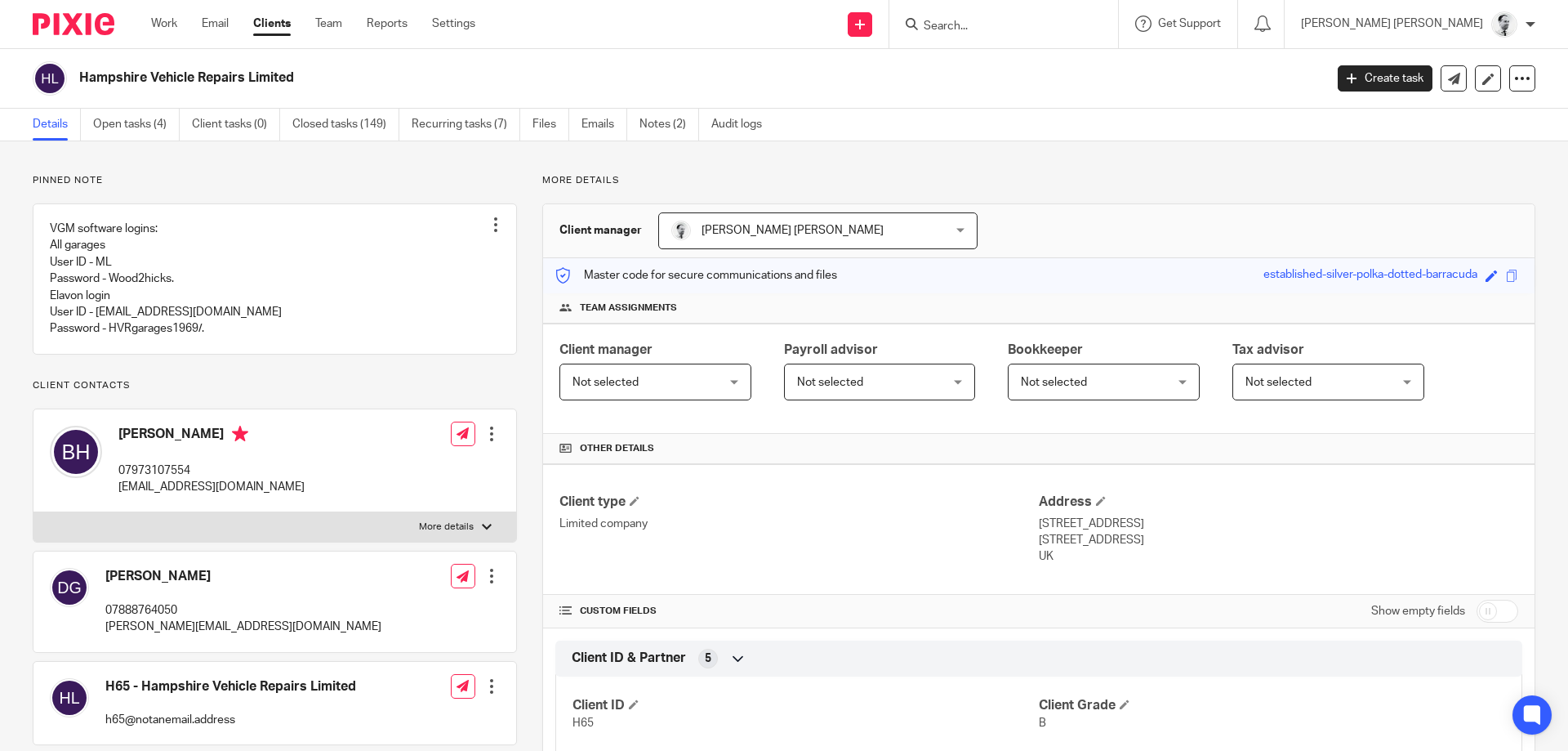
scroll to position [551, 0]
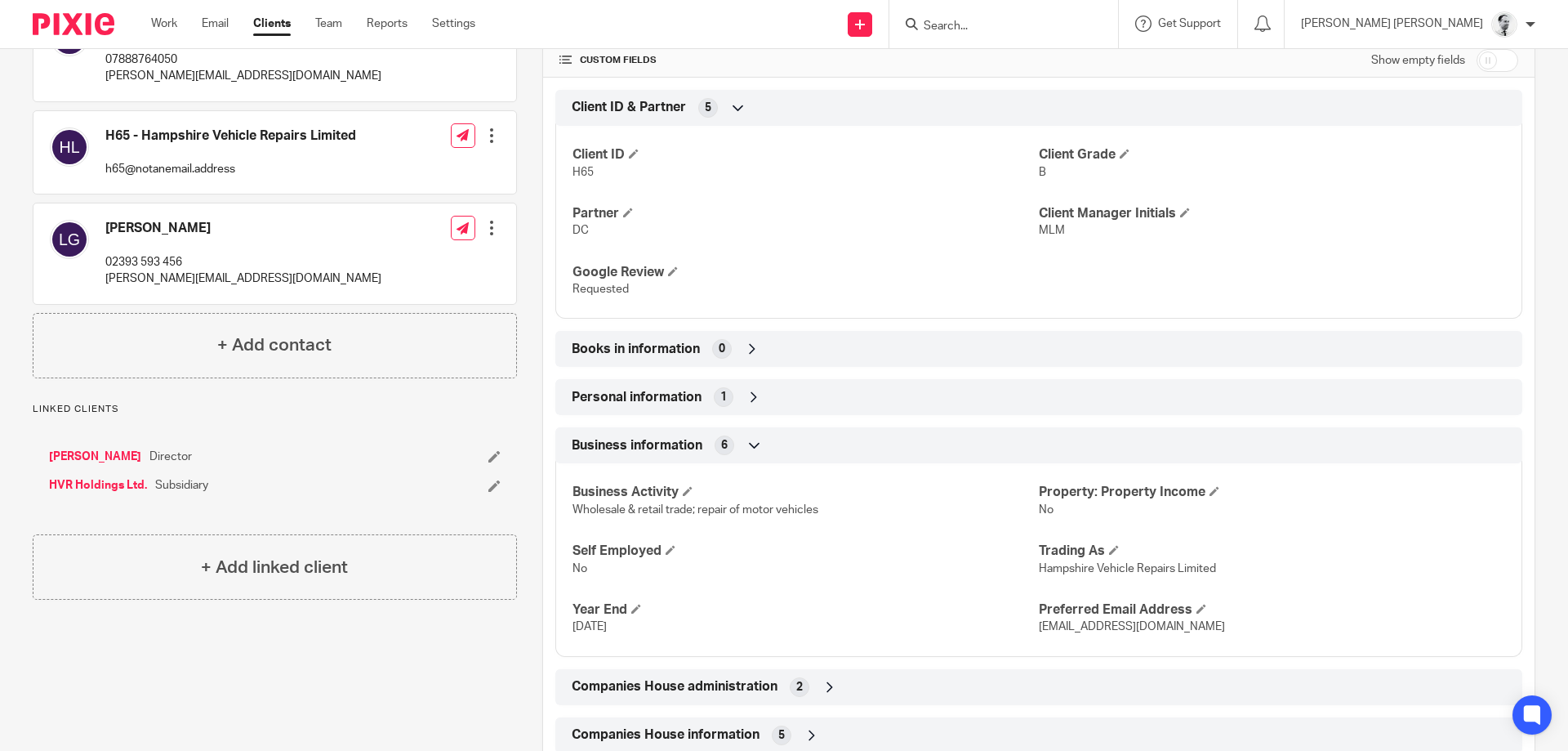
click at [674, 685] on span "Companies House administration" at bounding box center [674, 686] width 206 height 17
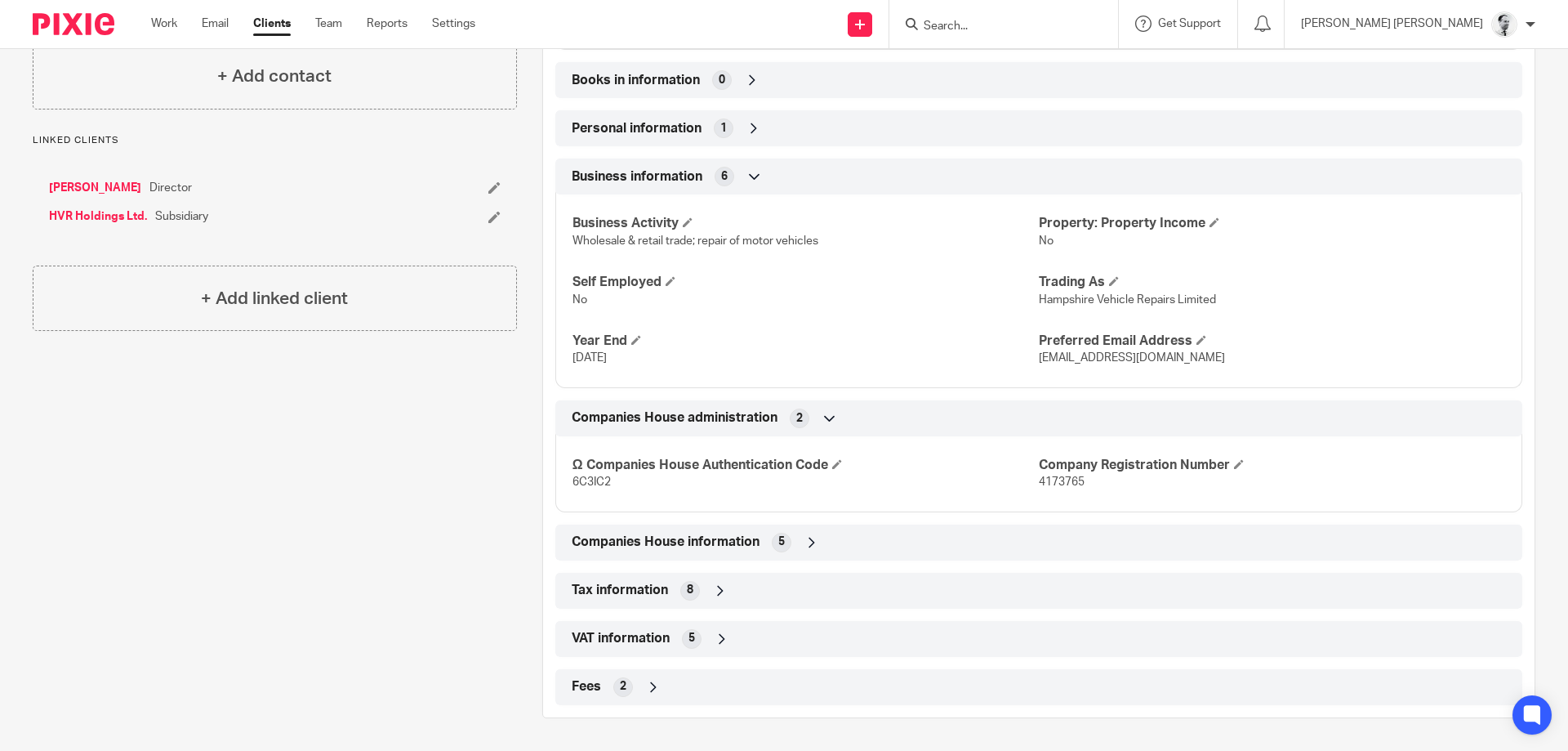
click at [684, 545] on span "Companies House information" at bounding box center [664, 541] width 187 height 17
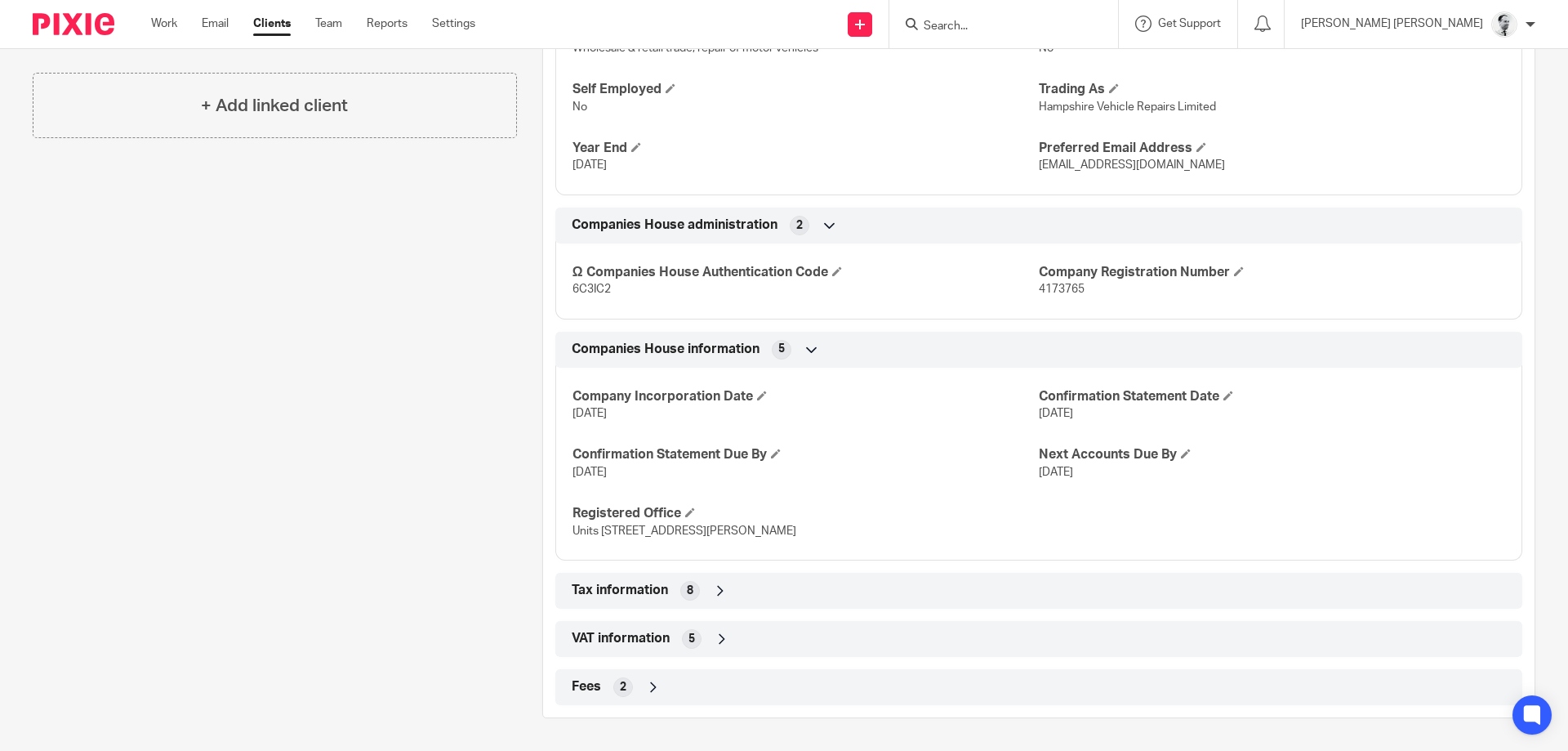
click at [674, 589] on div "Tax information 8" at bounding box center [1038, 590] width 942 height 27
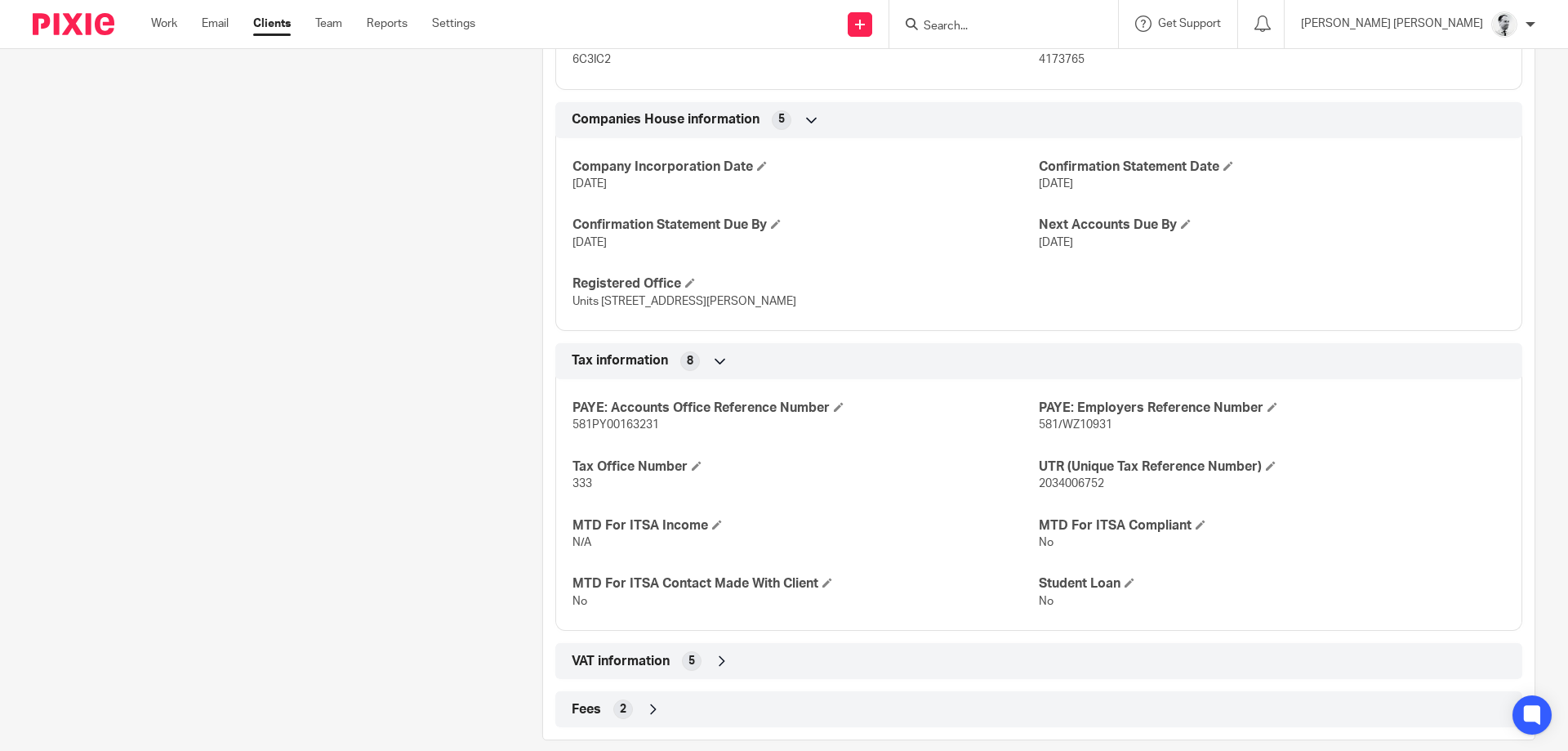
scroll to position [1248, 0]
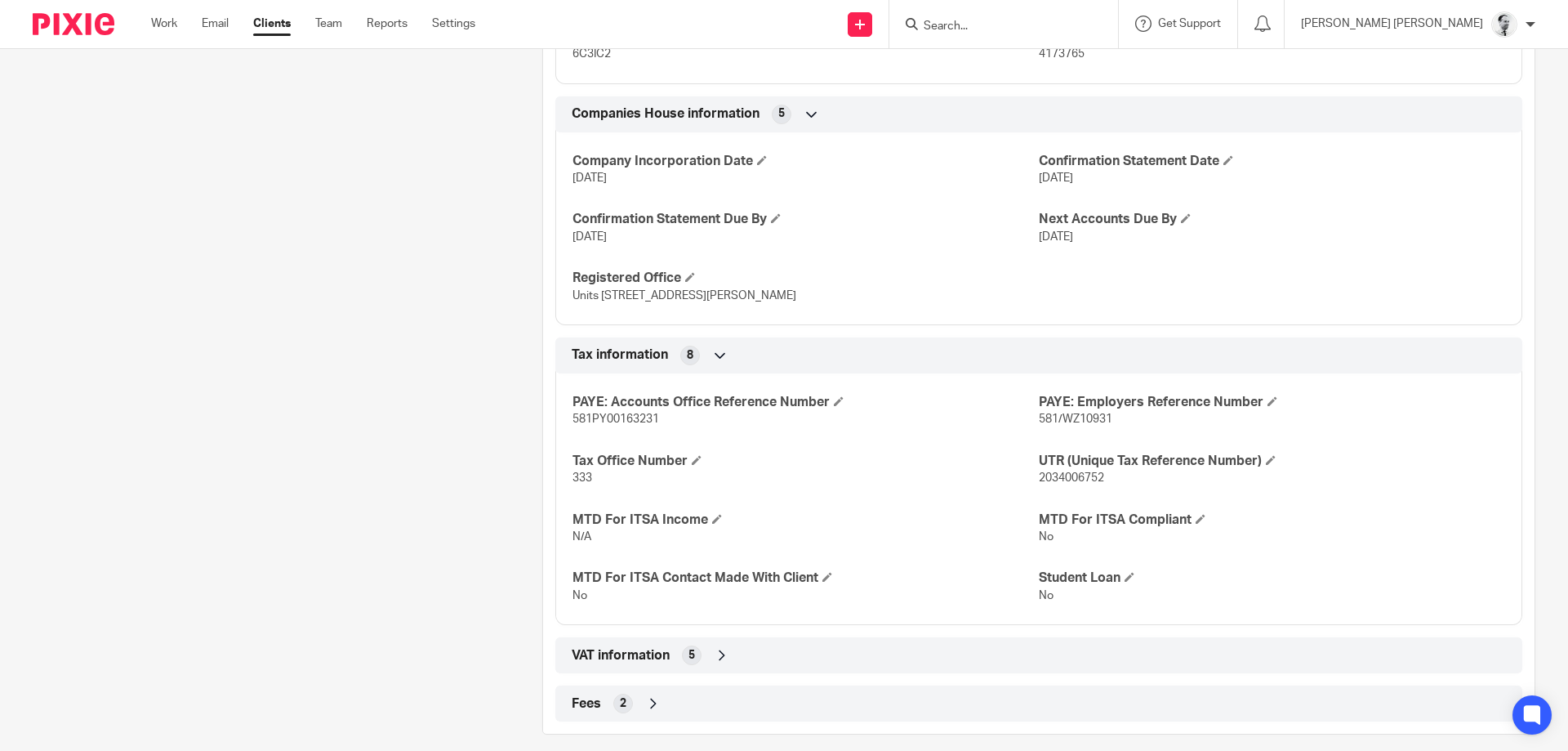
click at [685, 658] on div "5" at bounding box center [692, 655] width 20 height 20
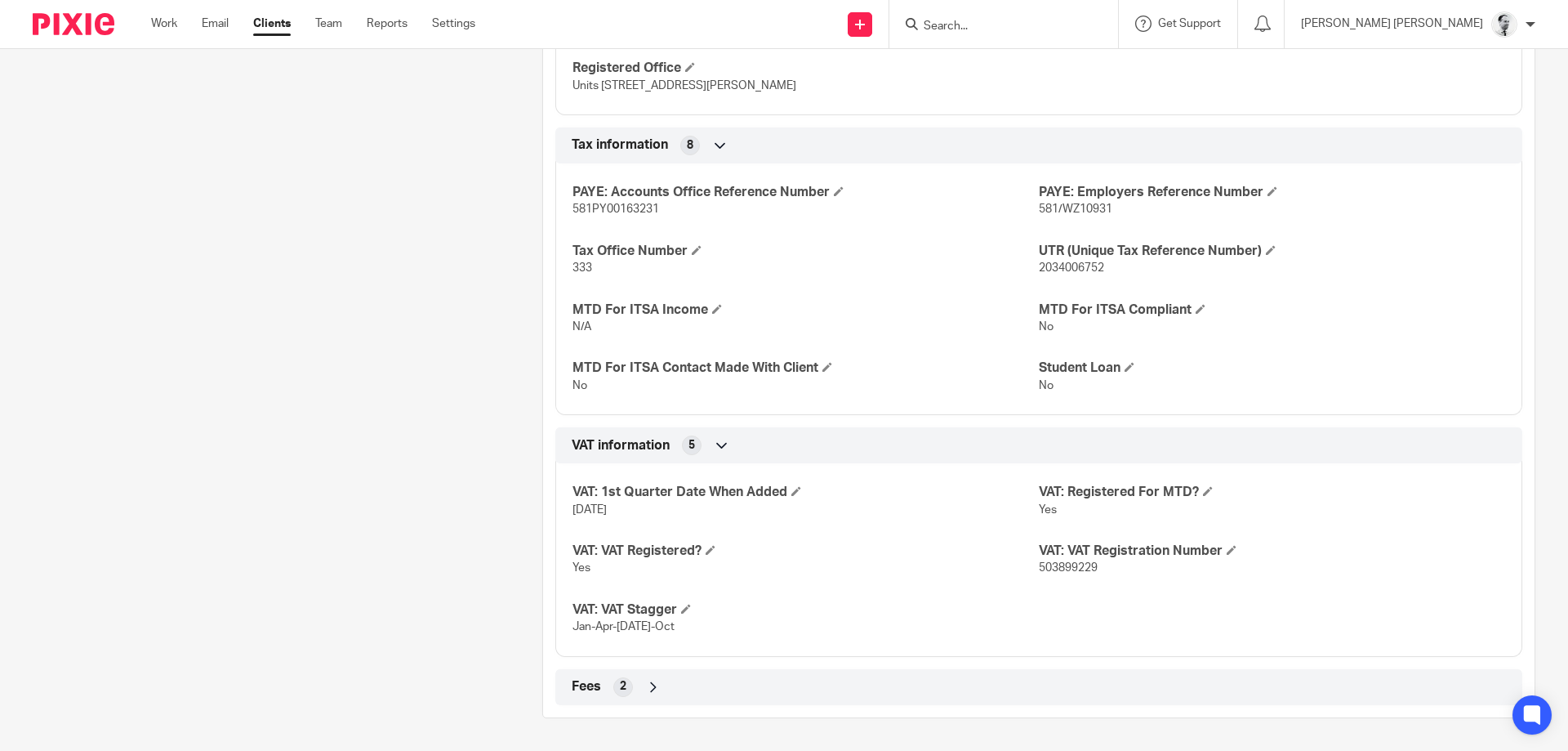
click at [653, 698] on div "Fees 2" at bounding box center [1038, 687] width 942 height 27
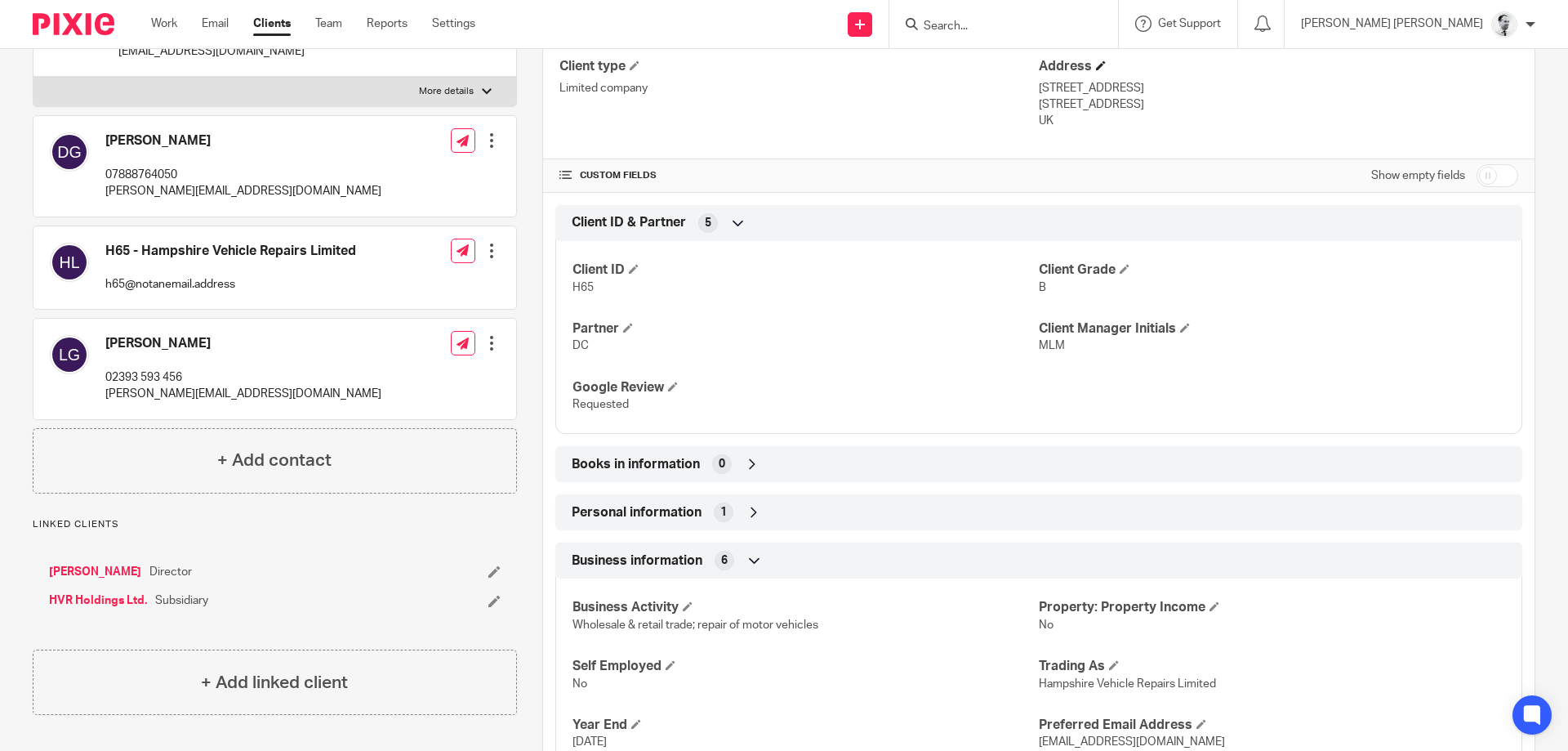
scroll to position [0, 0]
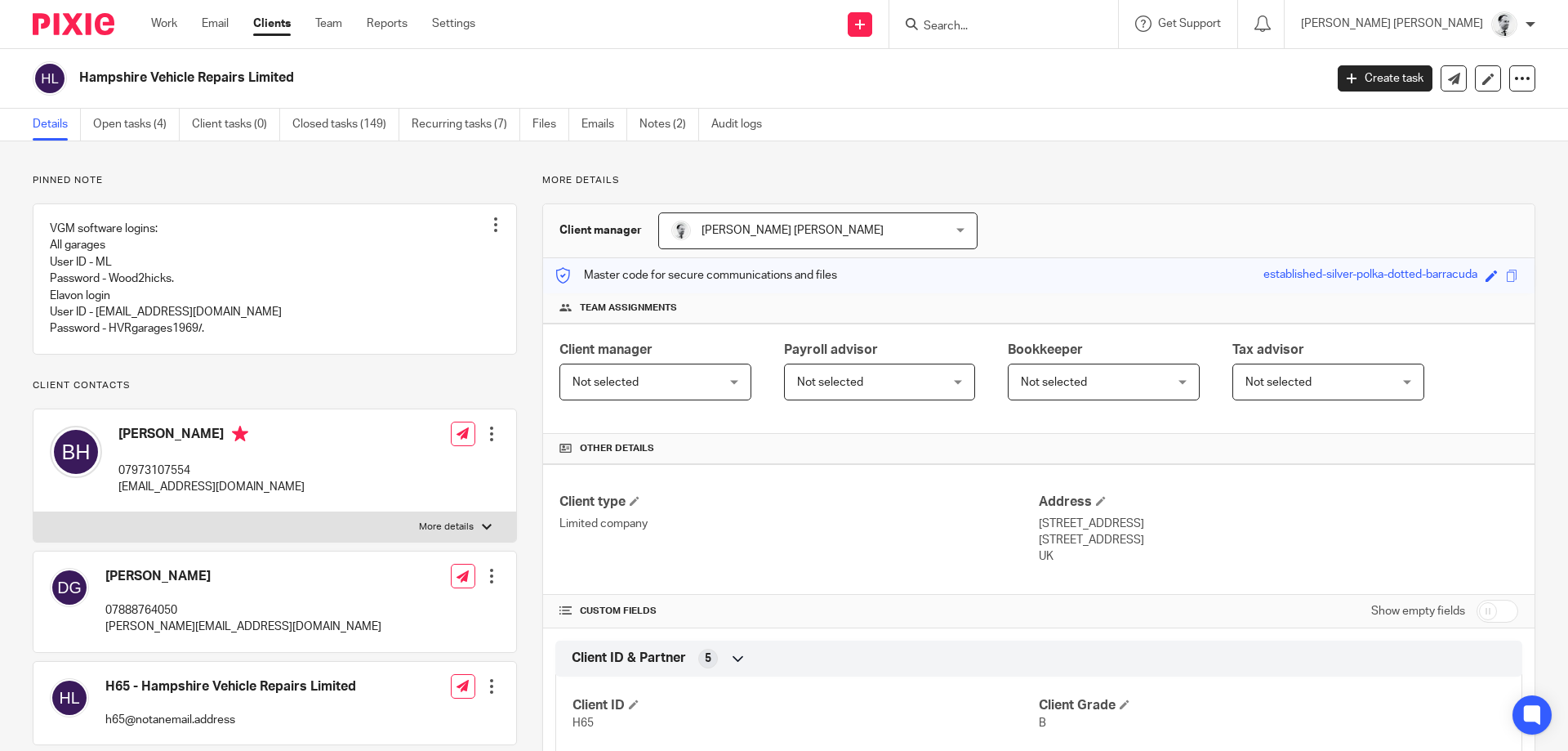
click at [1492, 614] on input "checkbox" at bounding box center [1496, 611] width 41 height 23
checkbox input "true"
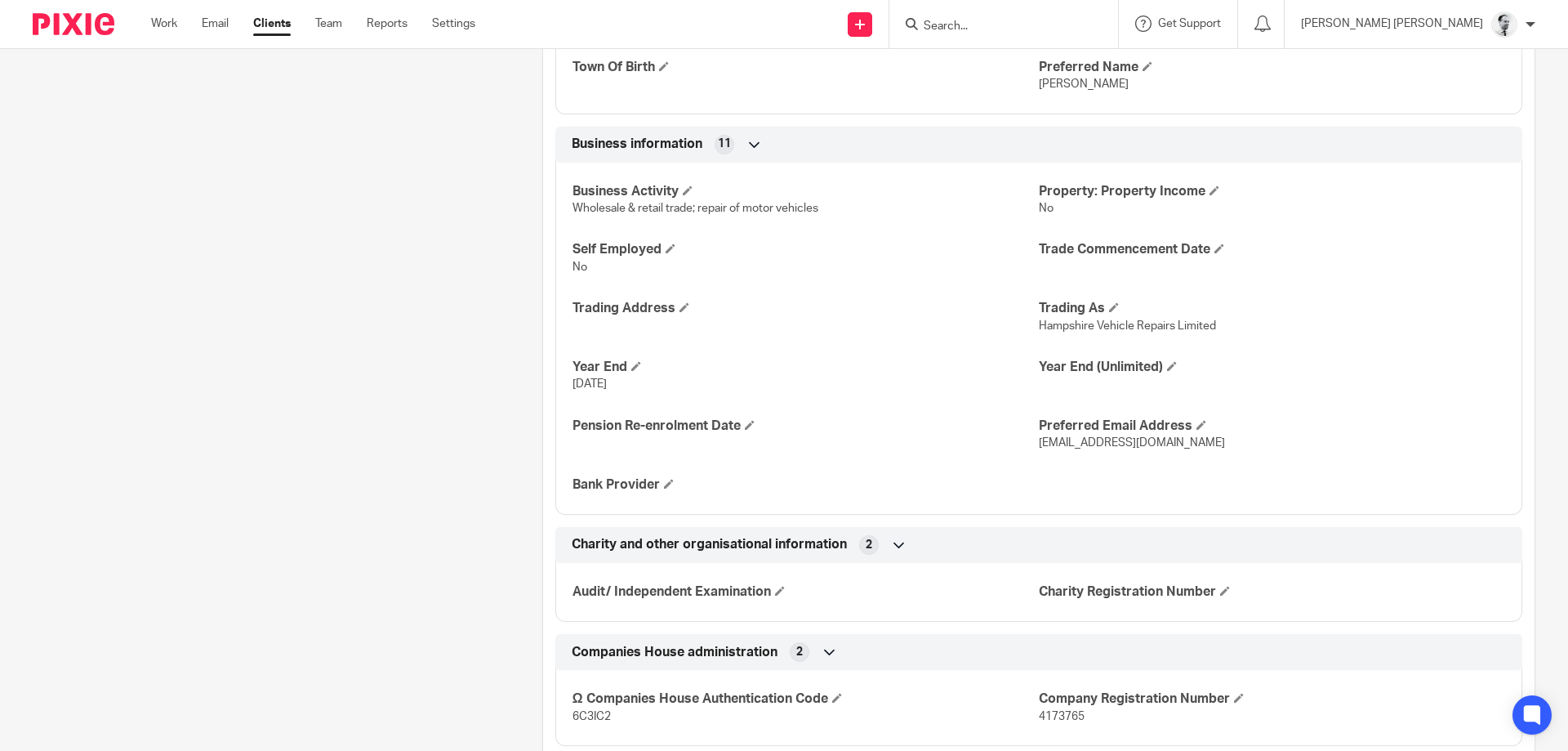
scroll to position [1412, 0]
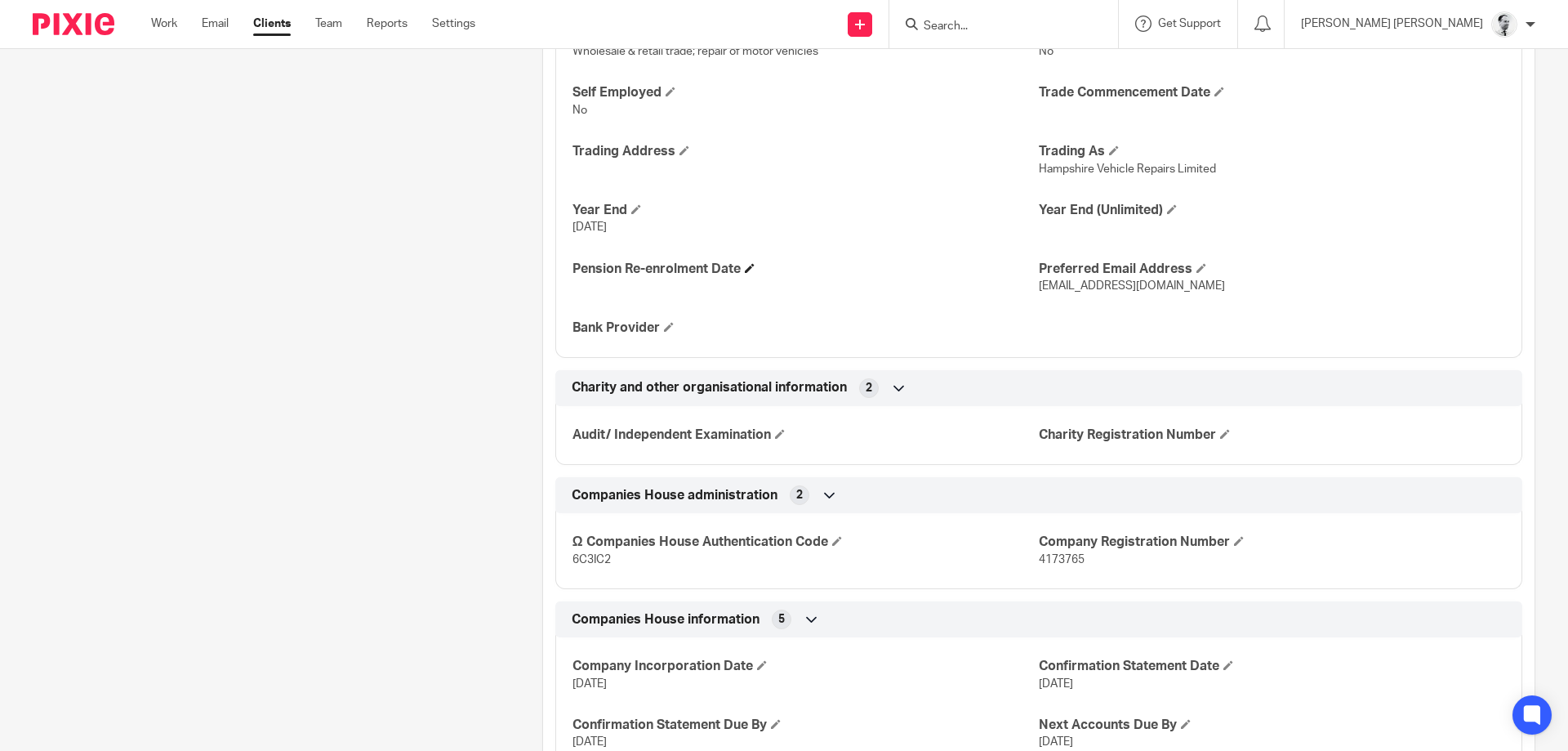
click at [749, 266] on h4 "Pension Re-enrolment Date" at bounding box center [805, 268] width 466 height 17
click at [755, 265] on span at bounding box center [750, 268] width 10 height 10
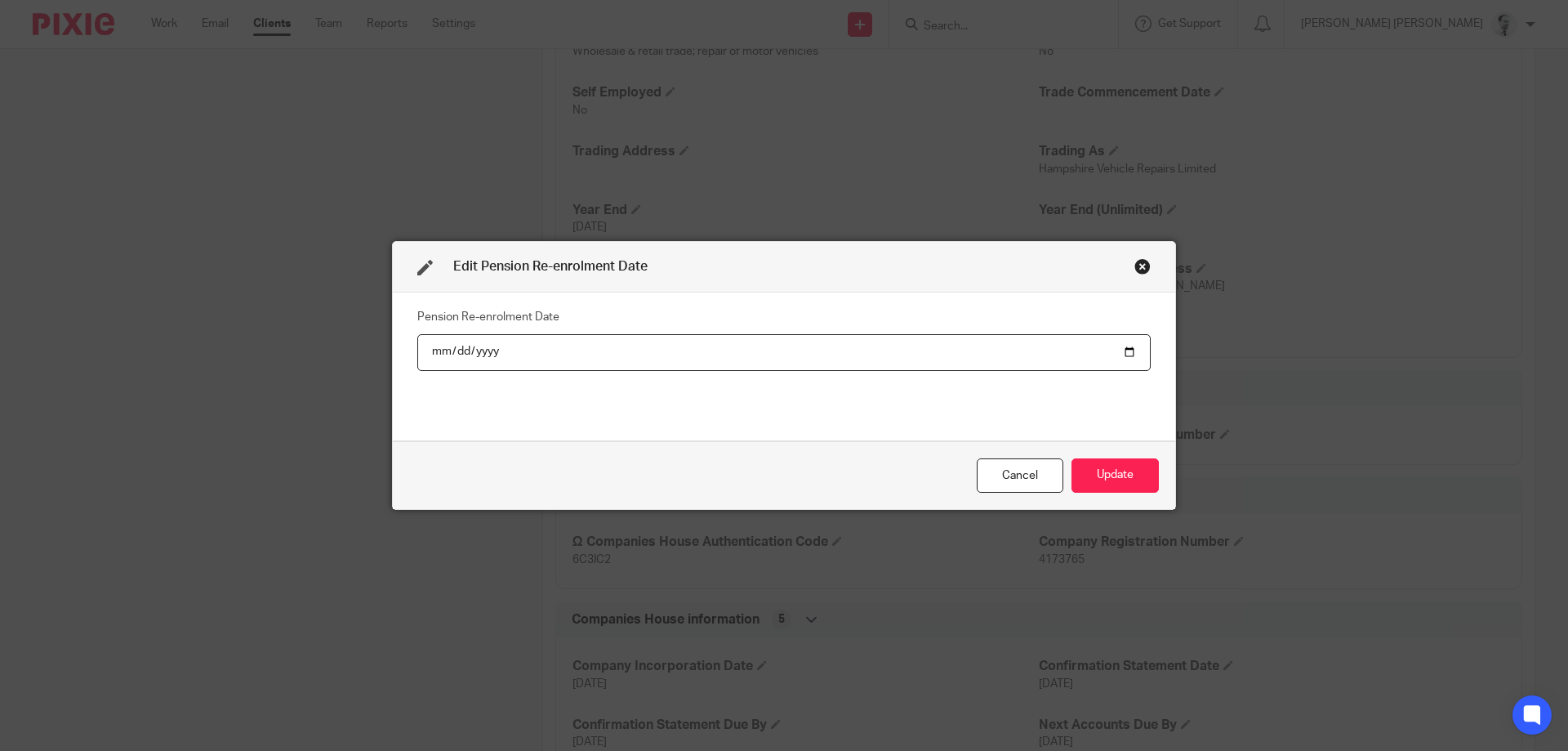
type input "[DATE]"
click at [1112, 477] on button "Update" at bounding box center [1115, 476] width 87 height 35
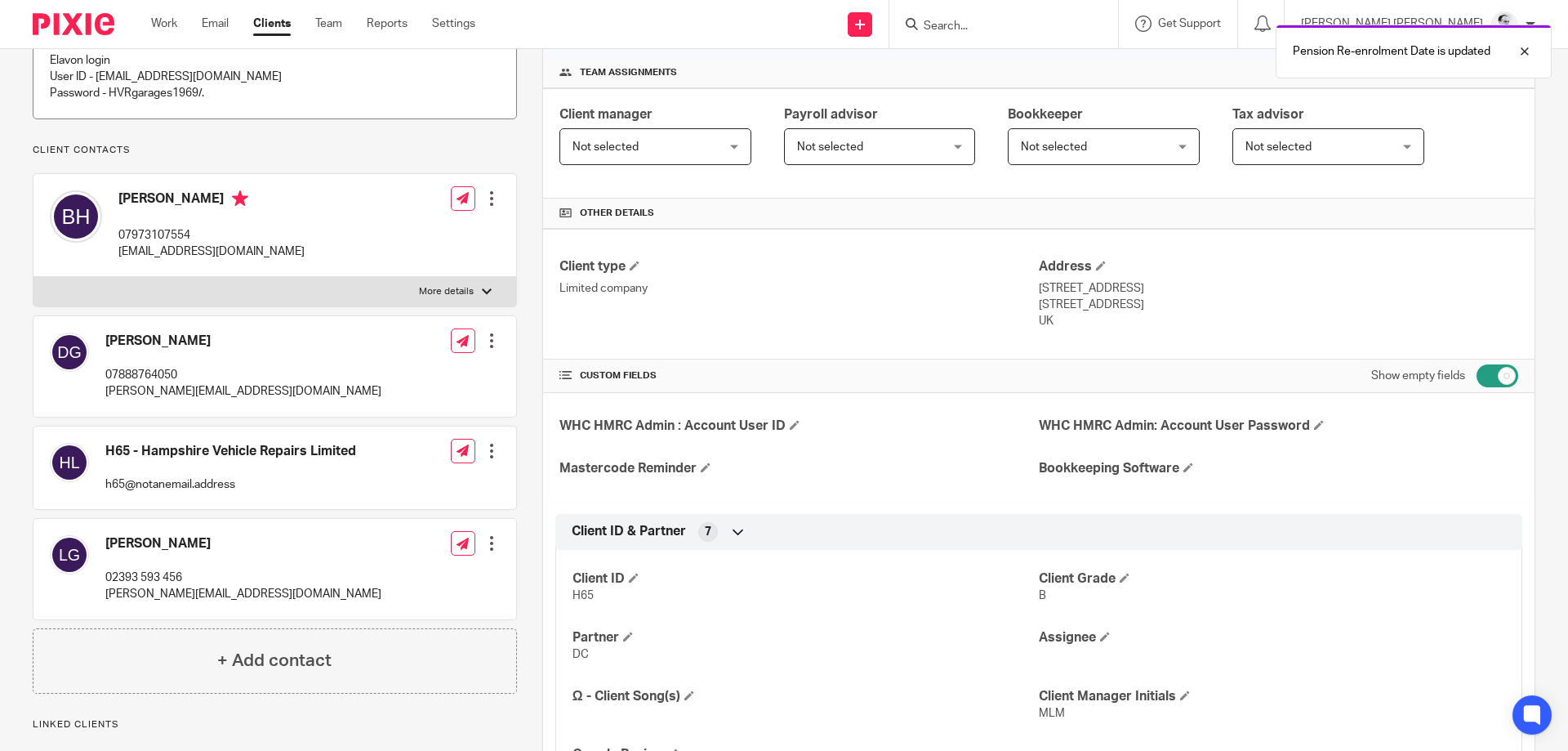
scroll to position [0, 0]
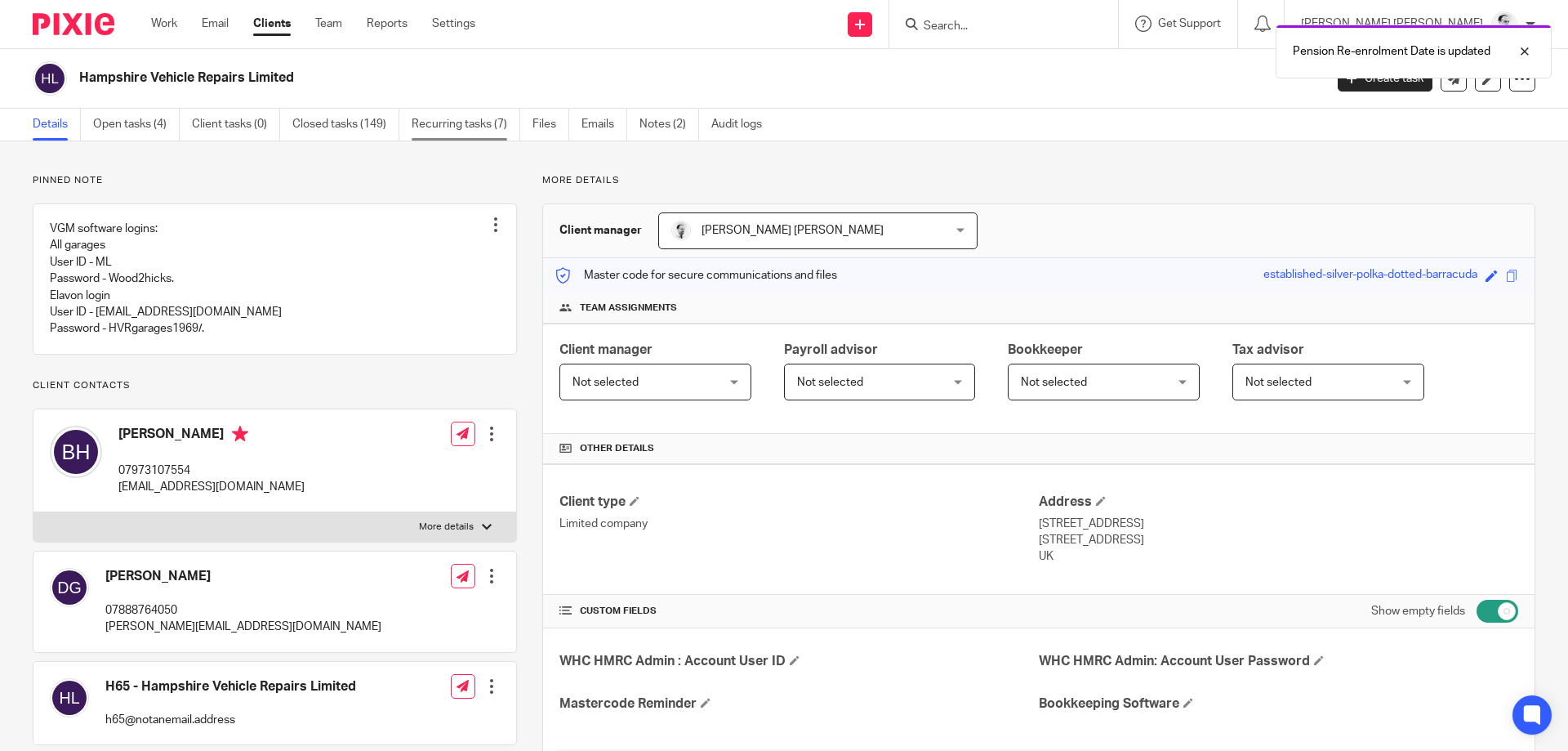
click at [464, 128] on link "Recurring tasks (7)" at bounding box center [465, 125] width 109 height 31
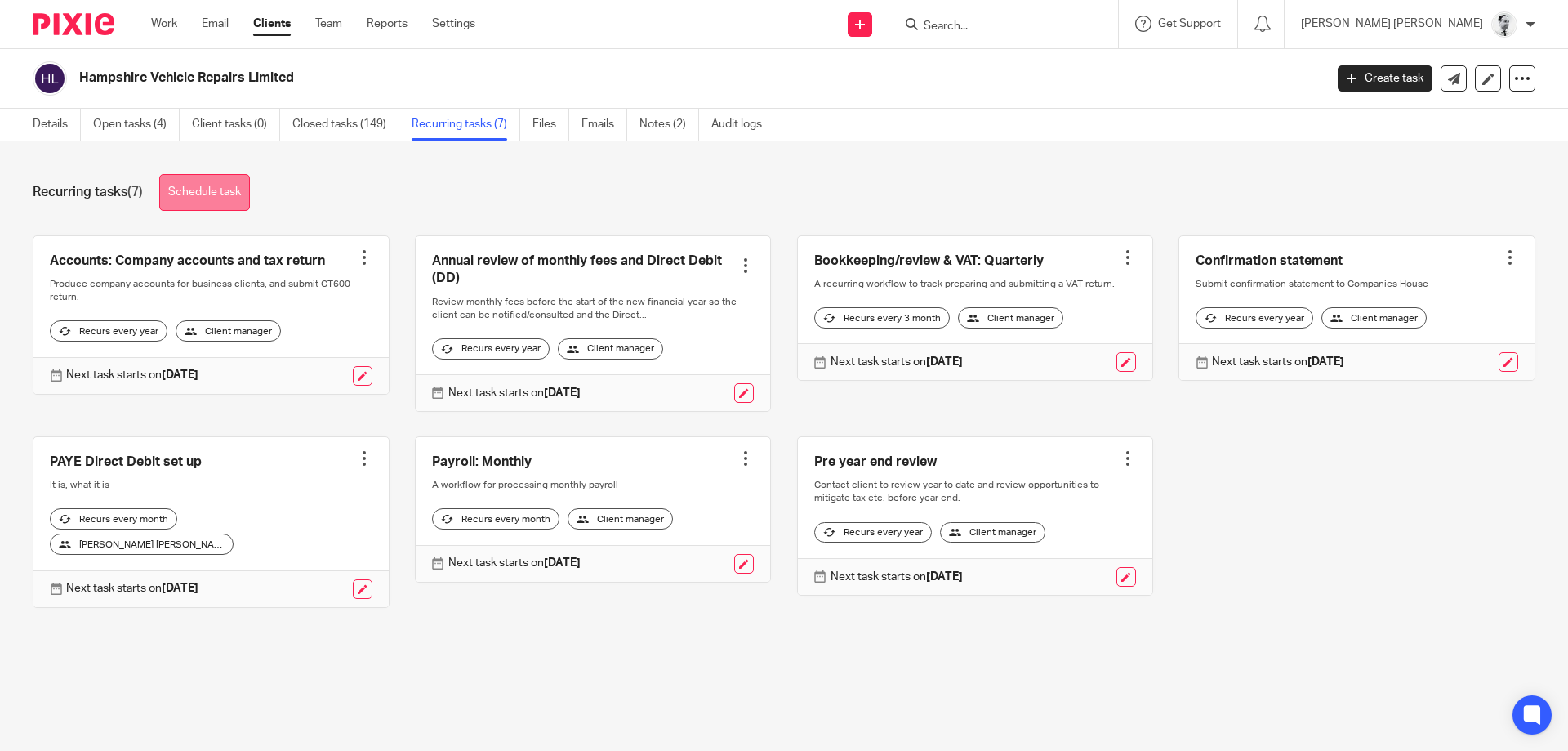
click at [216, 192] on link "Schedule task" at bounding box center [204, 191] width 90 height 36
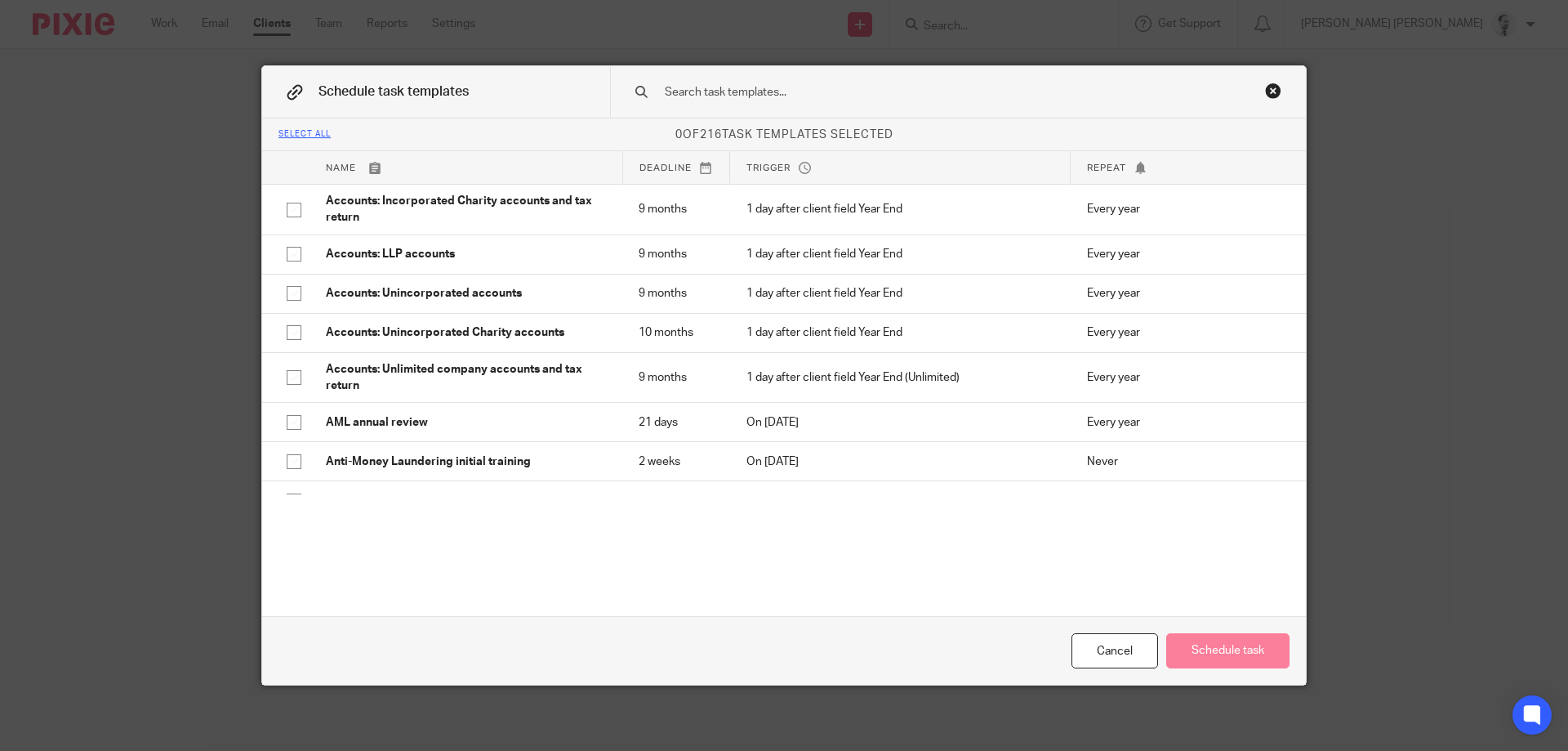
click at [948, 92] on input "text" at bounding box center [932, 92] width 538 height 18
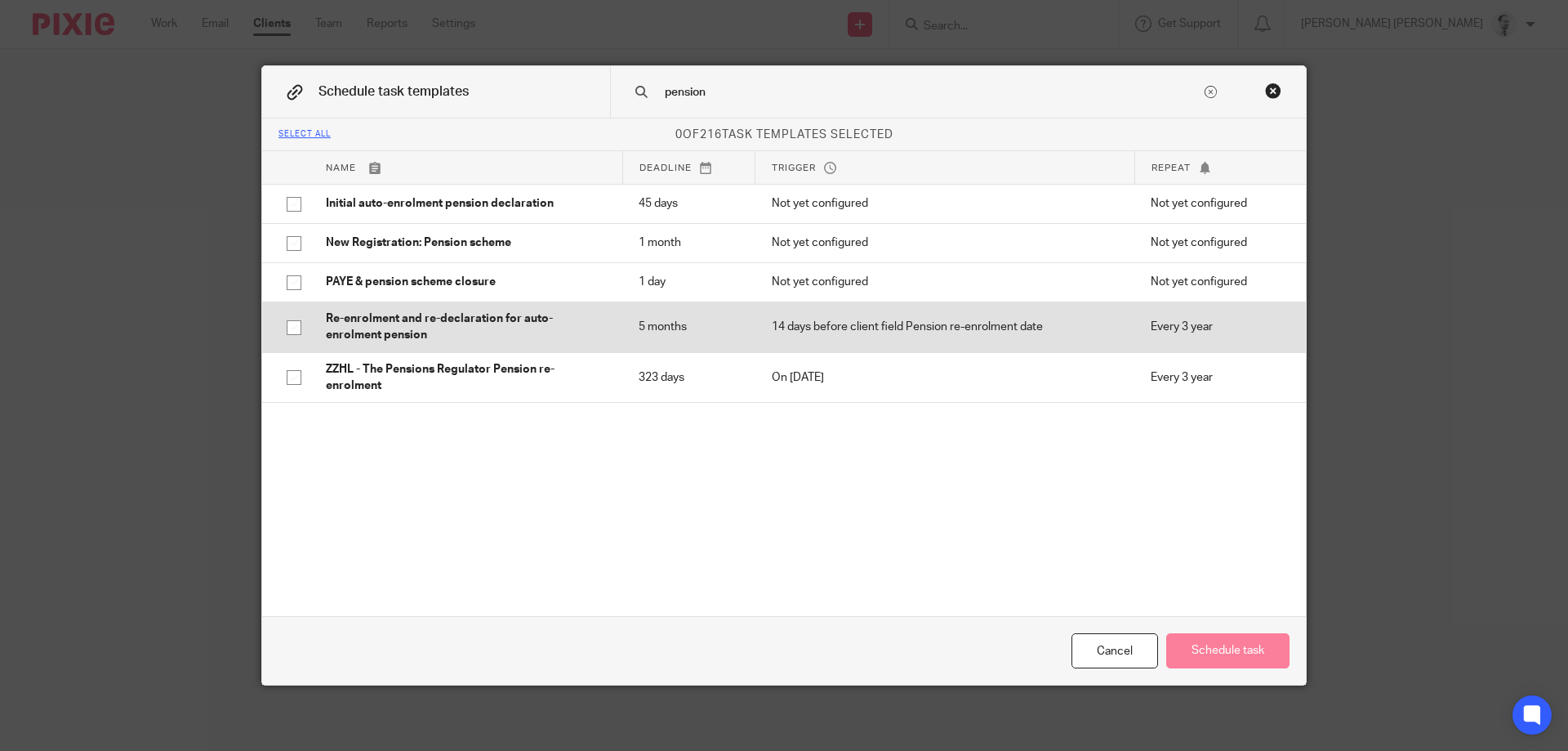
type input "pension"
click at [530, 327] on p "Re-enrolment and re-declaration for auto-enrolment pension" at bounding box center [465, 327] width 280 height 33
checkbox input "true"
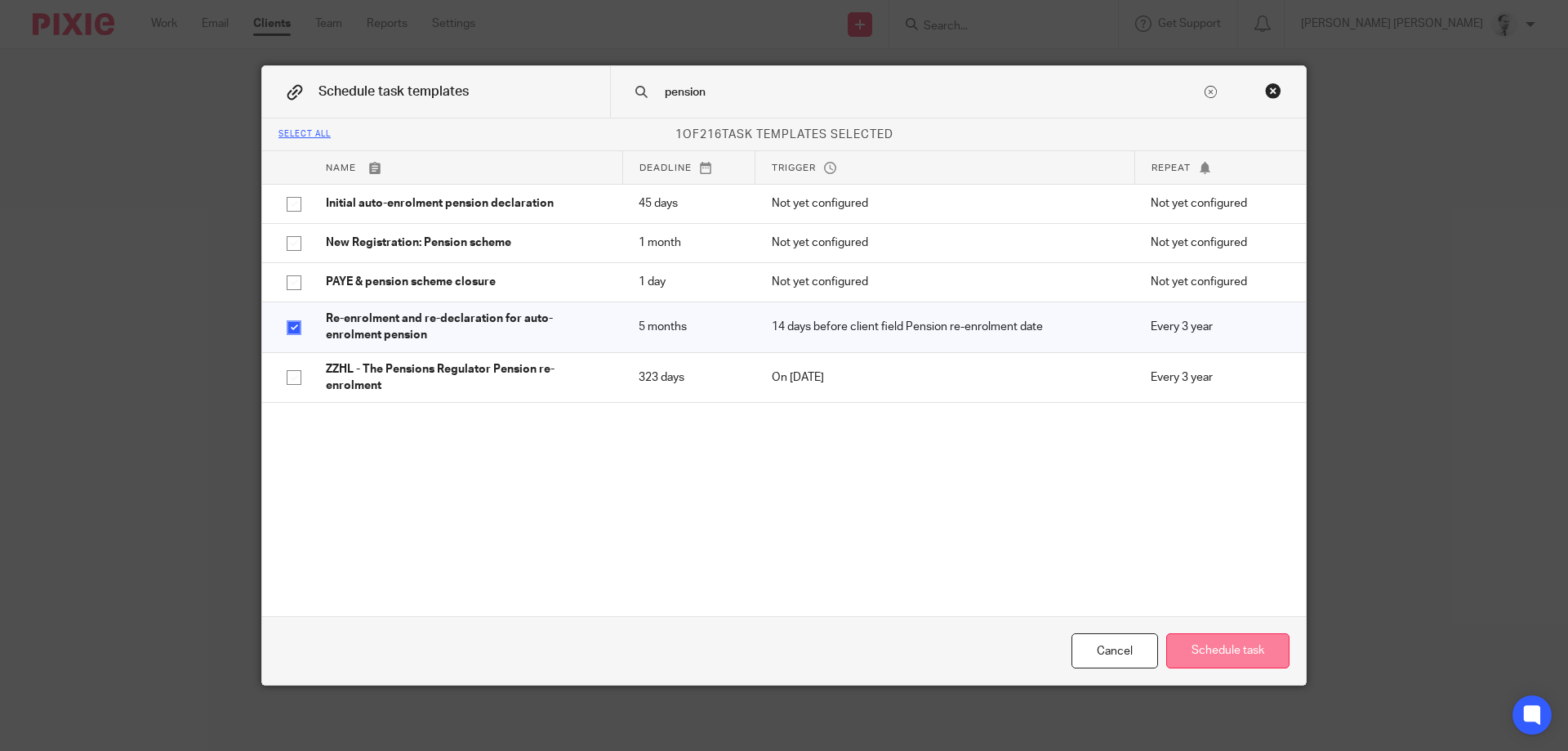
click at [1252, 644] on button "Schedule task" at bounding box center [1228, 651] width 124 height 35
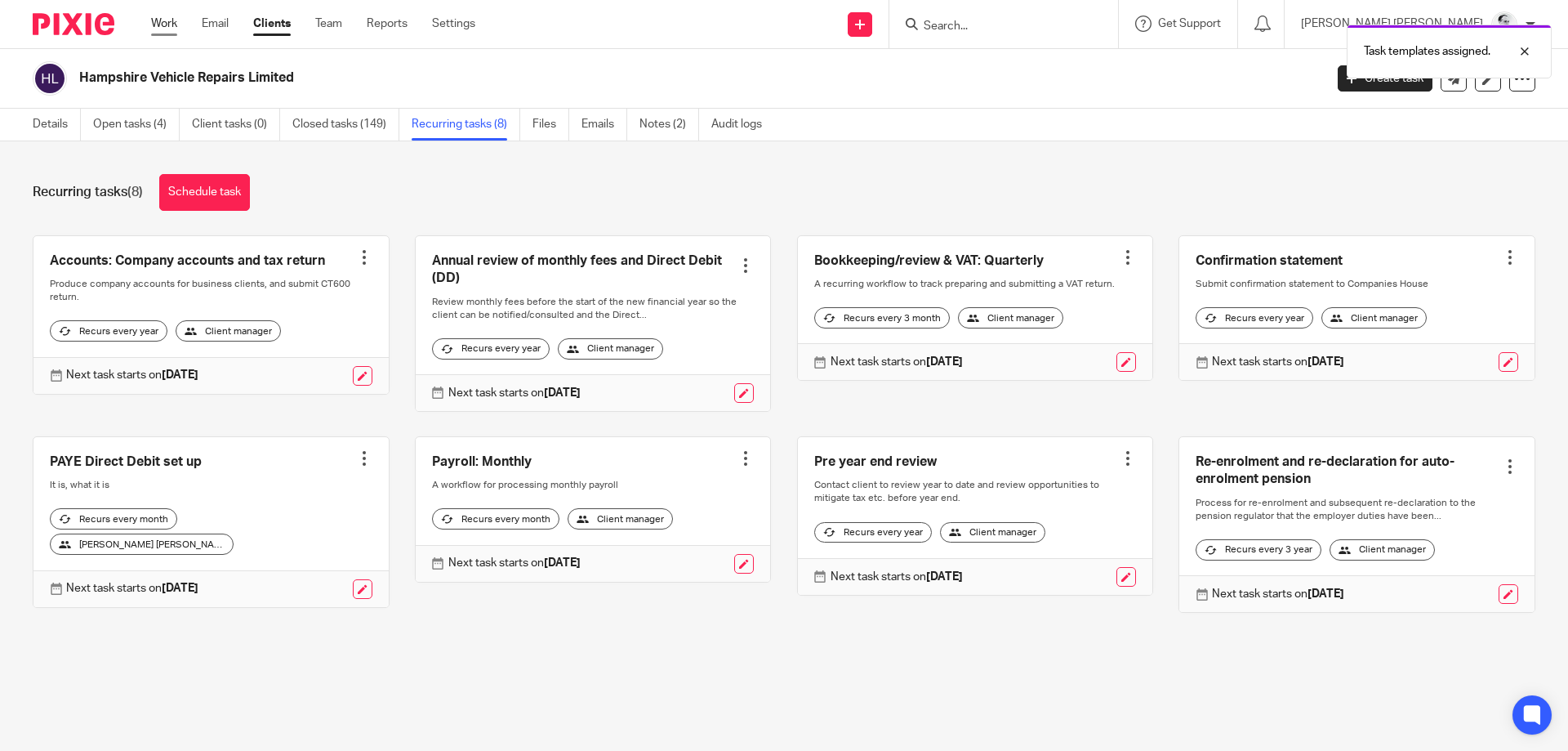
click at [168, 19] on link "Work" at bounding box center [164, 24] width 26 height 17
